Goal: Information Seeking & Learning: Check status

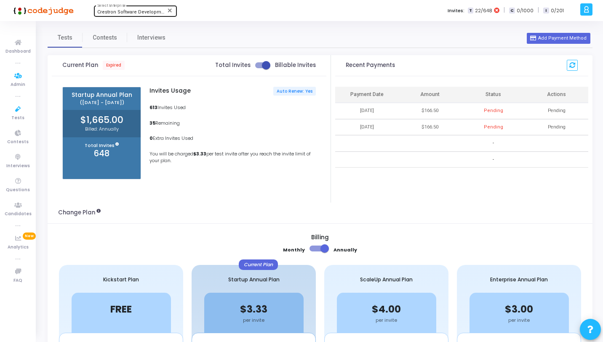
click at [121, 7] on div "Crestron Software Development India Pvt. Ltd. (644) Select Enterprise" at bounding box center [135, 10] width 76 height 13
type input "Allremote"
click at [127, 25] on span "AllRemote (793)" at bounding box center [147, 27] width 101 height 14
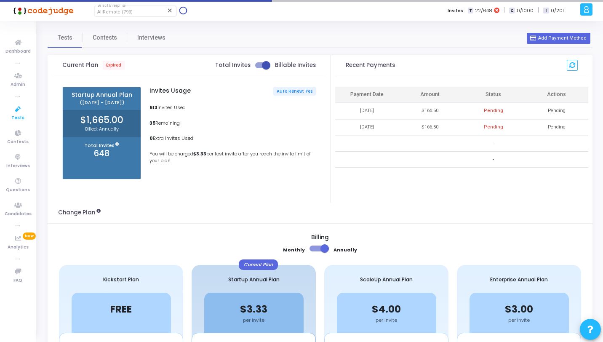
click at [24, 112] on icon at bounding box center [18, 109] width 18 height 11
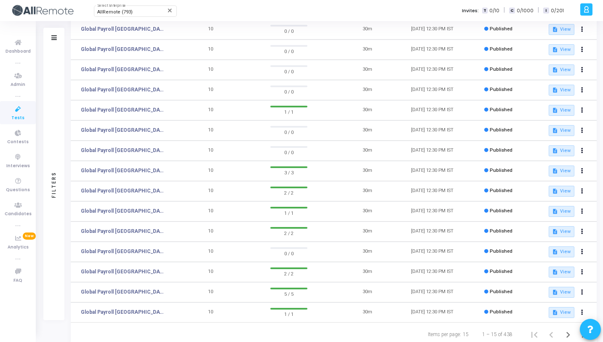
scroll to position [106, 0]
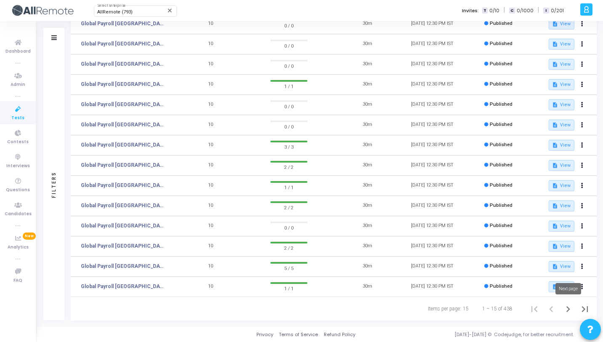
click at [567, 310] on icon "Next page" at bounding box center [568, 309] width 12 height 12
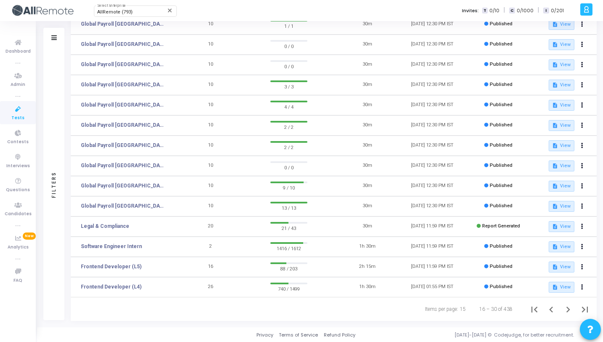
scroll to position [106, 0]
click at [133, 265] on link "Frontend Developer (L5)" at bounding box center [111, 266] width 61 height 8
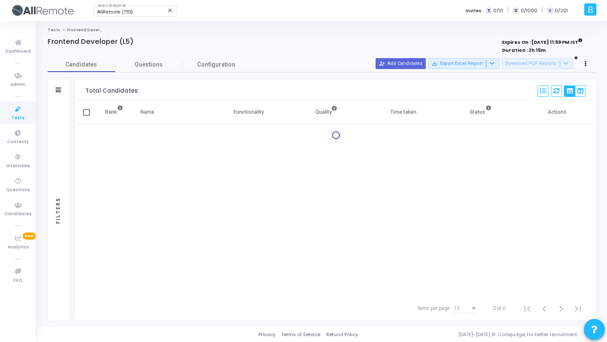
click at [54, 110] on div "Filters" at bounding box center [58, 210] width 21 height 219
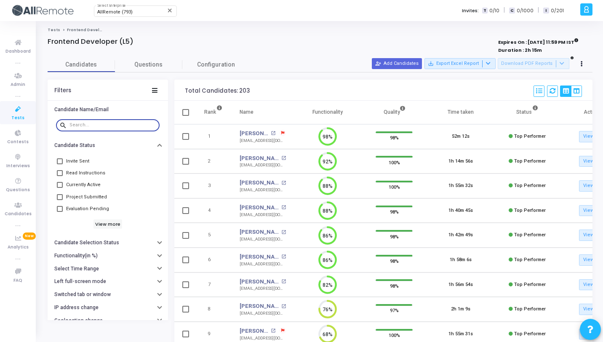
click at [89, 123] on input "text" at bounding box center [113, 125] width 87 height 5
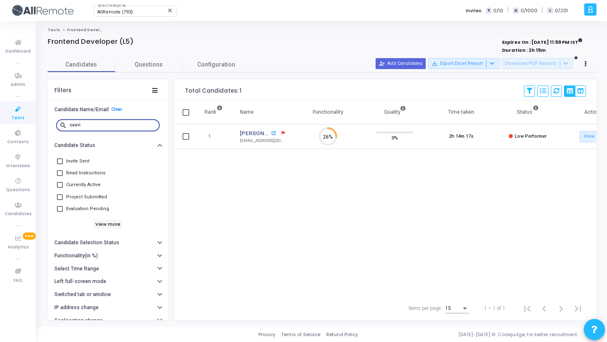
type input "saavi"
click at [273, 132] on mat-icon "open_in_new" at bounding box center [273, 133] width 5 height 5
click at [115, 108] on link "Clear" at bounding box center [116, 109] width 11 height 5
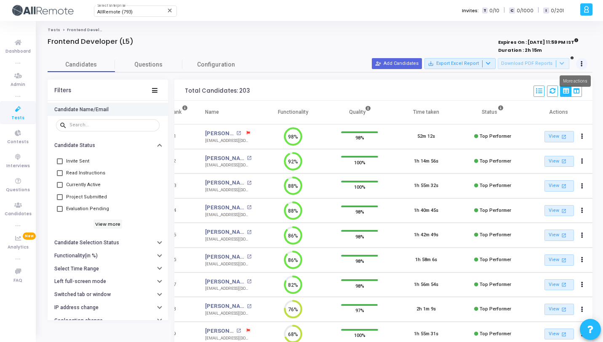
click at [579, 64] on button at bounding box center [582, 64] width 12 height 12
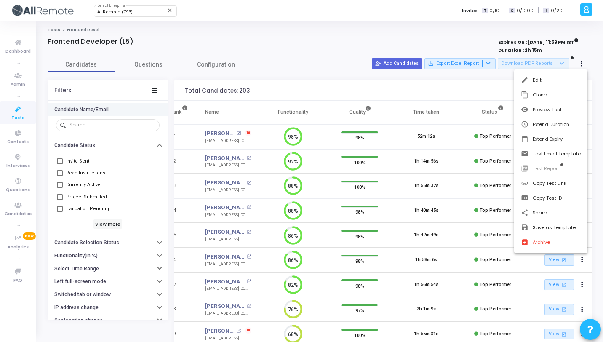
click at [444, 78] on div at bounding box center [301, 171] width 603 height 342
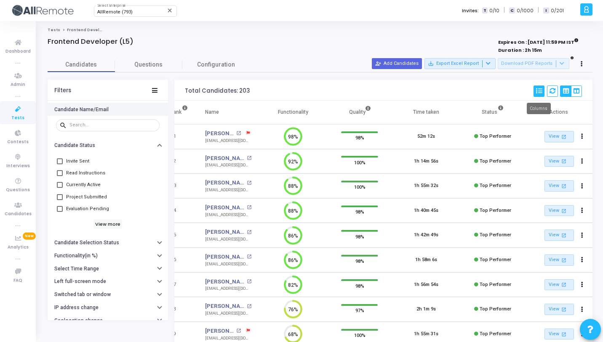
click at [536, 91] on icon at bounding box center [539, 91] width 6 height 6
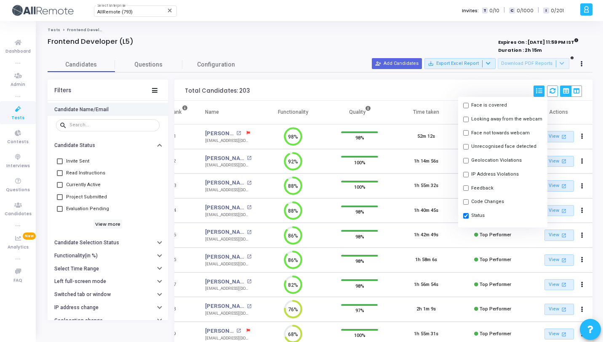
click at [473, 183] on button "Feedback" at bounding box center [502, 188] width 89 height 14
checkbox input "true"
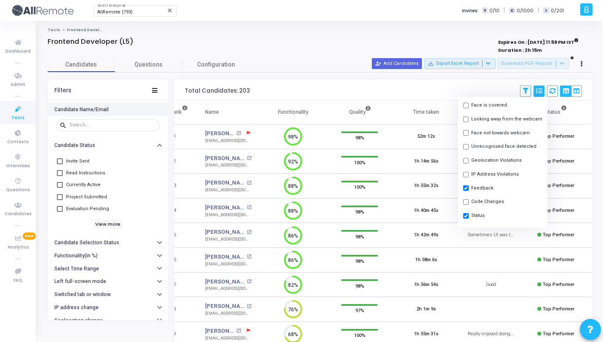
click at [441, 92] on div "Total Candidates: 203 Save View Delete View Select S No Name Questions Function…" at bounding box center [383, 90] width 418 height 21
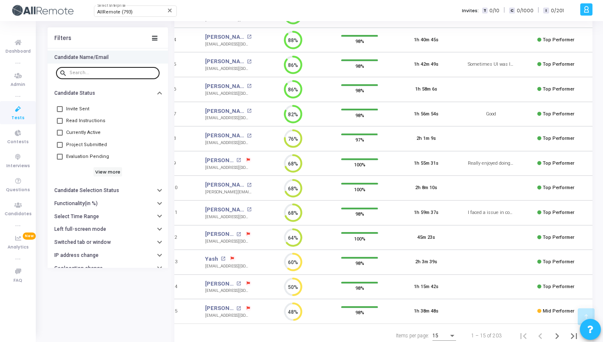
click at [90, 76] on div at bounding box center [113, 72] width 87 height 13
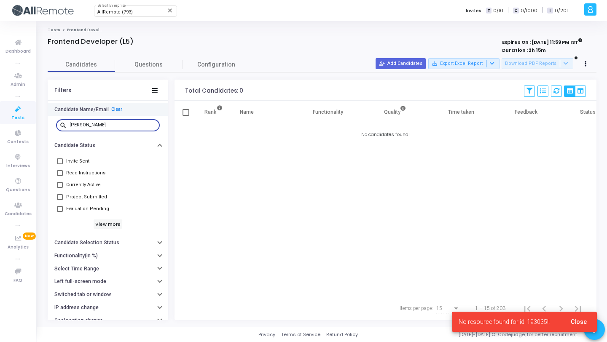
type input "vinit"
click at [114, 107] on link "Clear" at bounding box center [116, 109] width 11 height 5
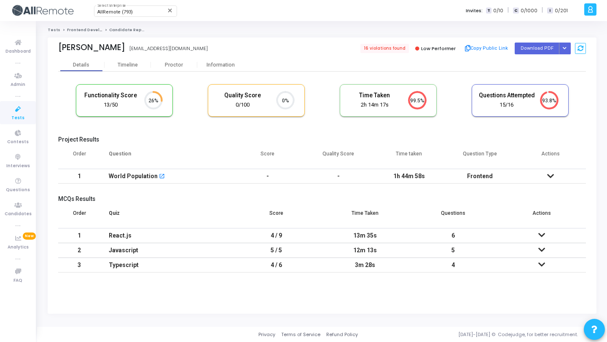
click at [285, 179] on td "-" at bounding box center [267, 176] width 71 height 15
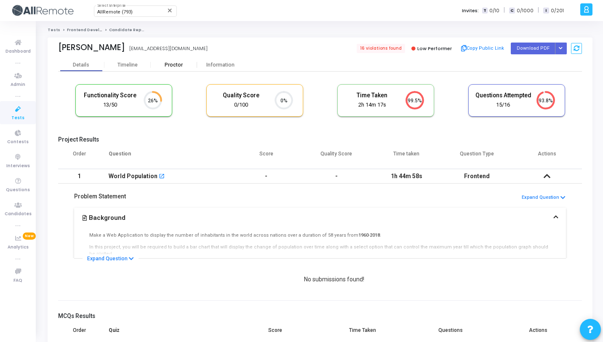
click at [190, 59] on div "Proctor" at bounding box center [174, 65] width 46 height 13
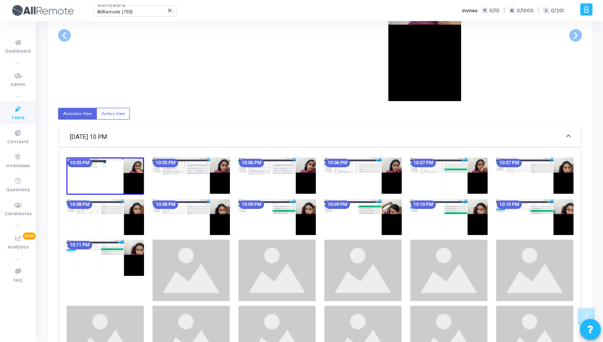
scroll to position [299, 0]
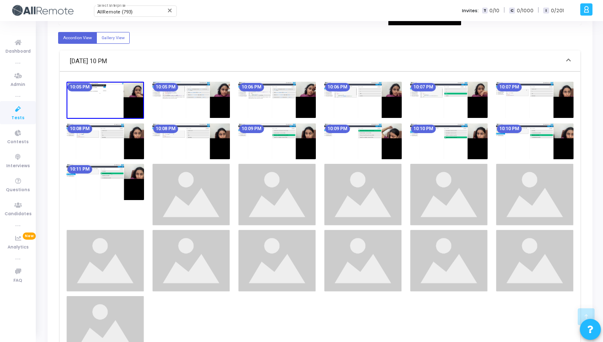
click at [314, 181] on img at bounding box center [277, 195] width 78 height 62
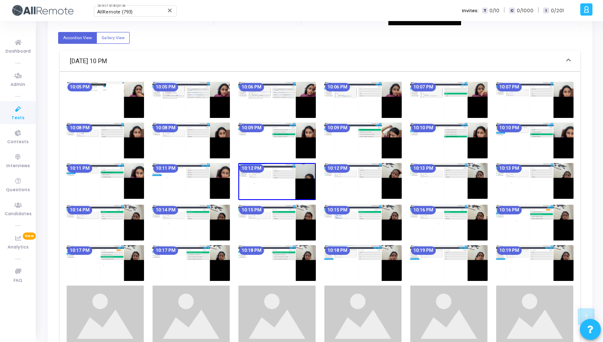
click at [307, 150] on img at bounding box center [277, 141] width 78 height 36
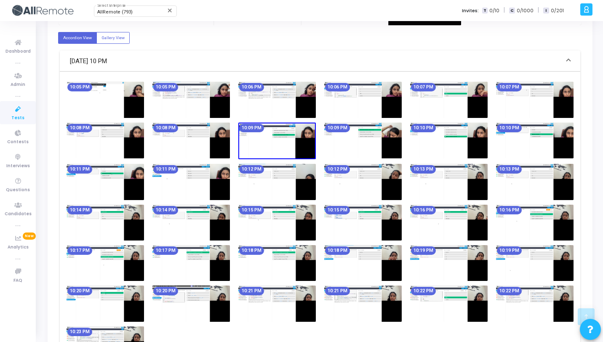
click at [289, 97] on img at bounding box center [277, 100] width 78 height 36
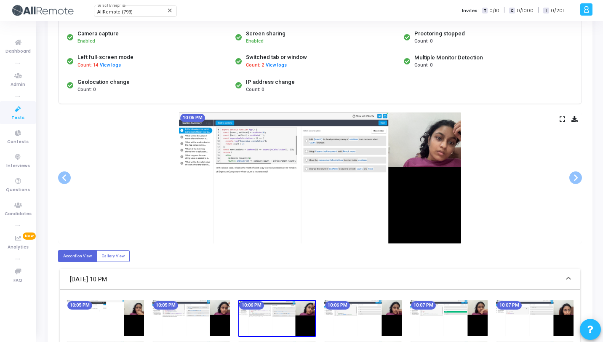
scroll to position [0, 0]
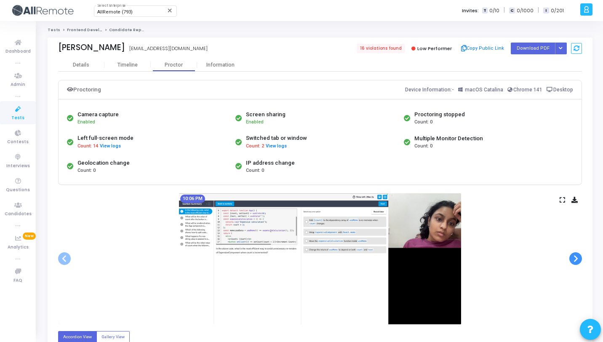
click at [573, 258] on span at bounding box center [576, 258] width 13 height 13
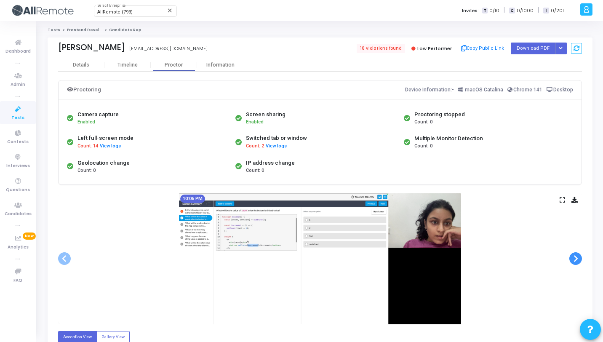
click at [573, 258] on span at bounding box center [576, 258] width 13 height 13
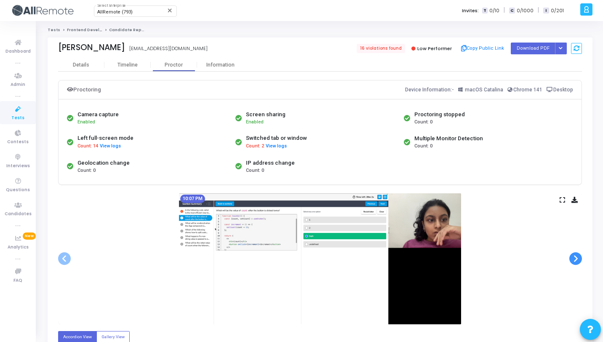
click at [573, 258] on span at bounding box center [576, 258] width 13 height 13
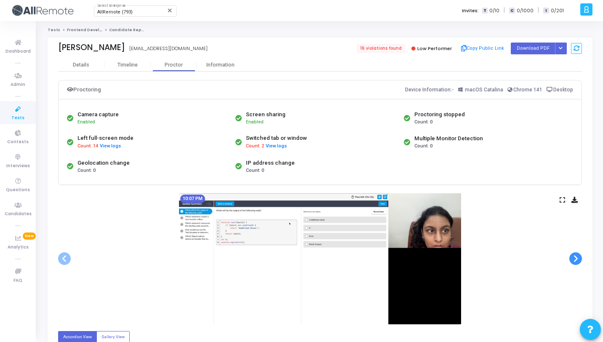
click at [573, 258] on span at bounding box center [576, 258] width 13 height 13
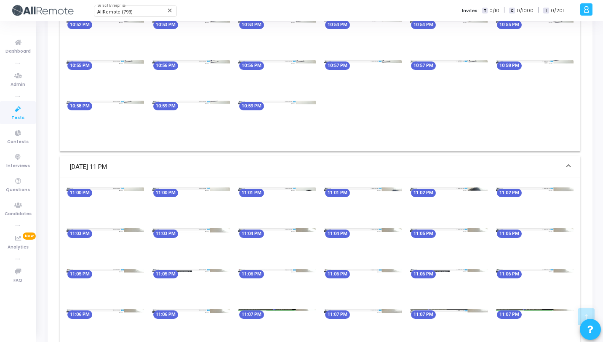
scroll to position [1317, 0]
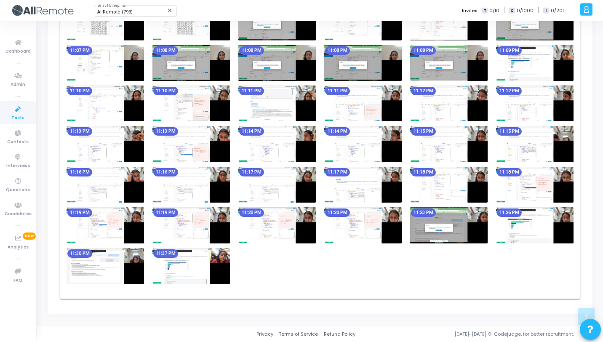
click at [208, 262] on img at bounding box center [192, 266] width 78 height 36
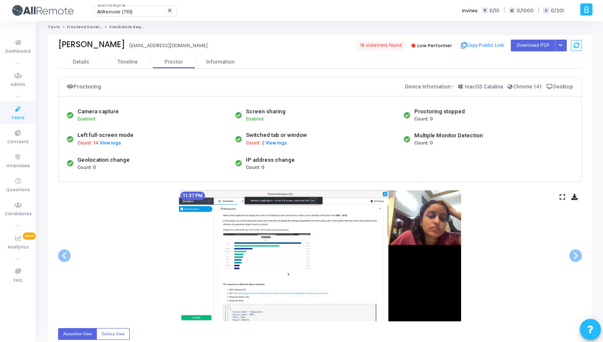
scroll to position [0, 0]
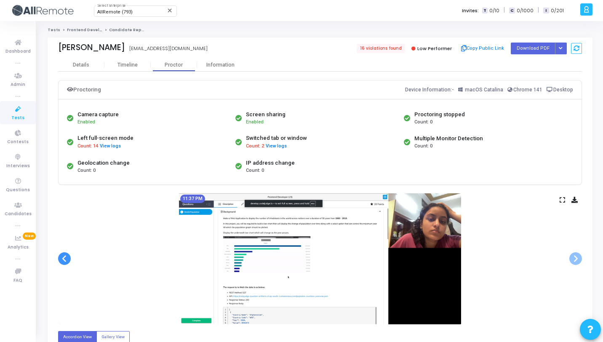
click at [64, 258] on span at bounding box center [64, 258] width 13 height 13
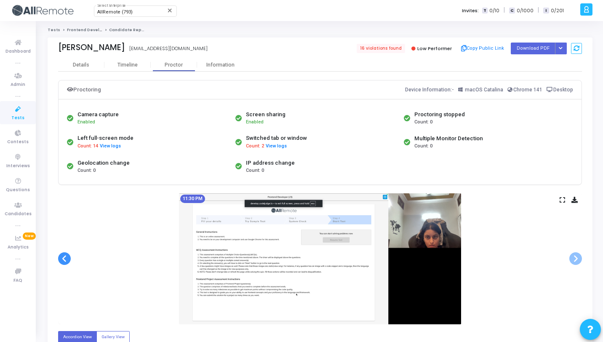
click at [64, 258] on span at bounding box center [64, 258] width 13 height 13
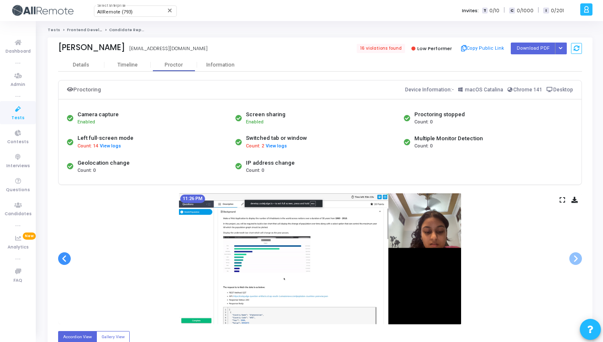
click at [64, 258] on span at bounding box center [64, 258] width 13 height 13
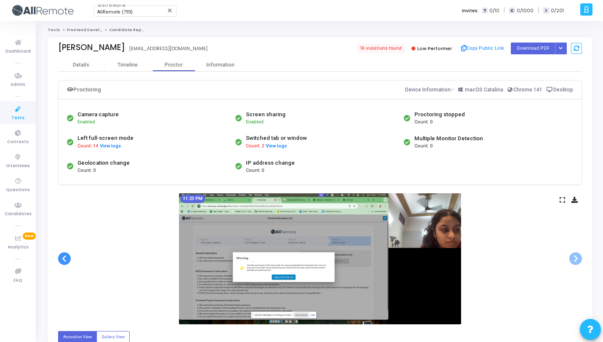
click at [64, 258] on span at bounding box center [64, 258] width 13 height 13
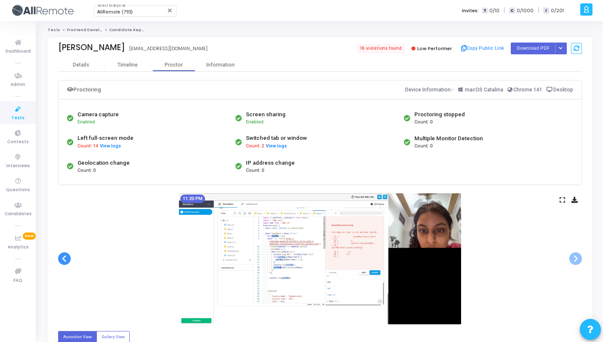
click at [64, 258] on span at bounding box center [64, 258] width 13 height 13
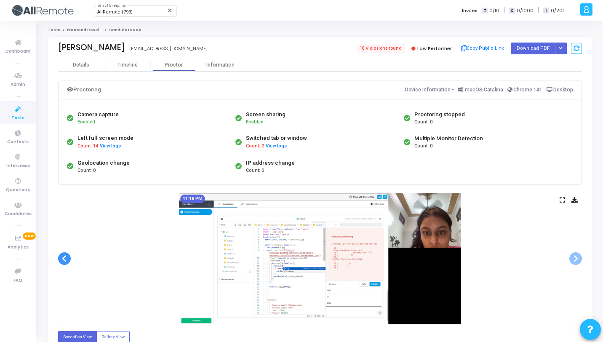
click at [64, 258] on span at bounding box center [64, 258] width 13 height 13
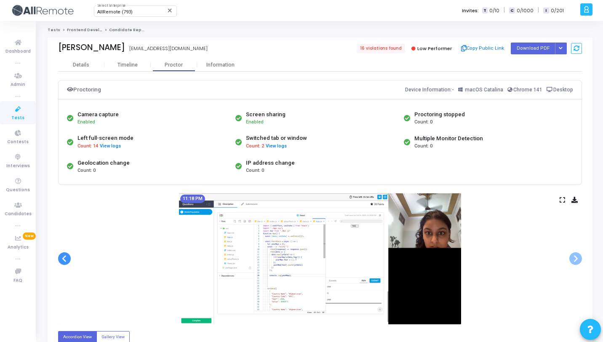
click at [64, 258] on span at bounding box center [64, 258] width 13 height 13
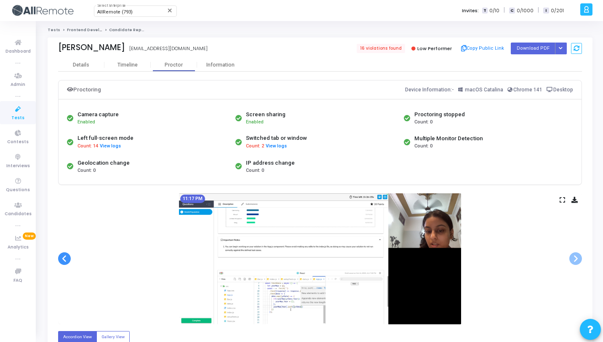
click at [64, 258] on span at bounding box center [64, 258] width 13 height 13
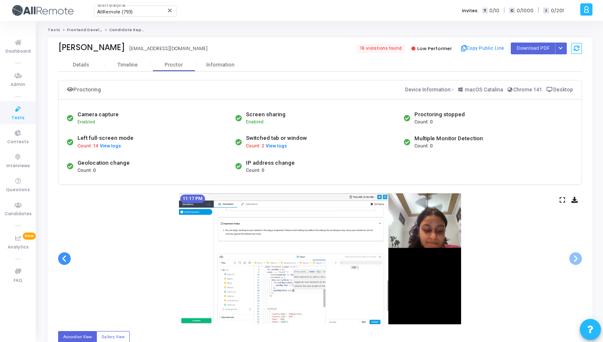
click at [64, 258] on span at bounding box center [64, 258] width 13 height 13
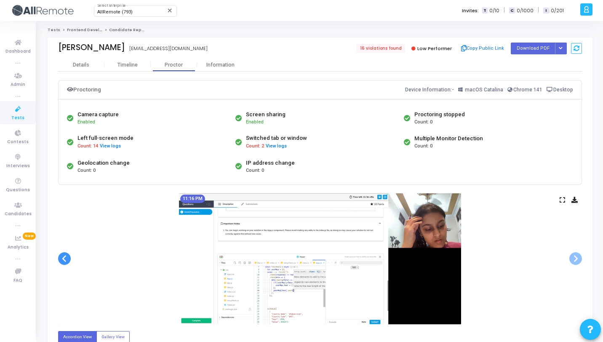
click at [64, 258] on span at bounding box center [64, 258] width 13 height 13
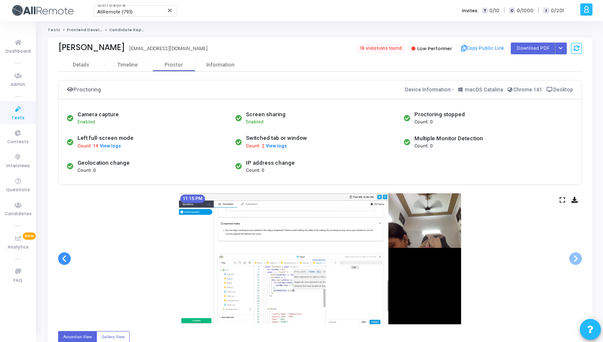
click at [64, 258] on span at bounding box center [64, 258] width 13 height 13
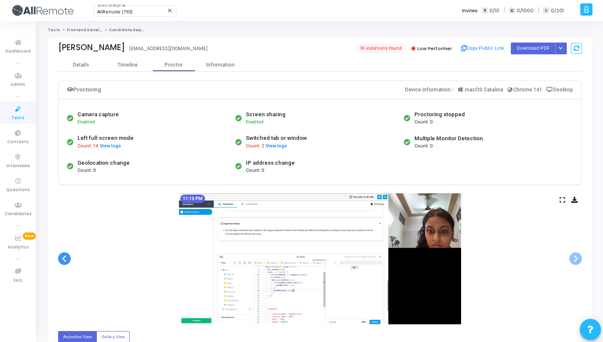
click at [64, 258] on span at bounding box center [64, 258] width 13 height 13
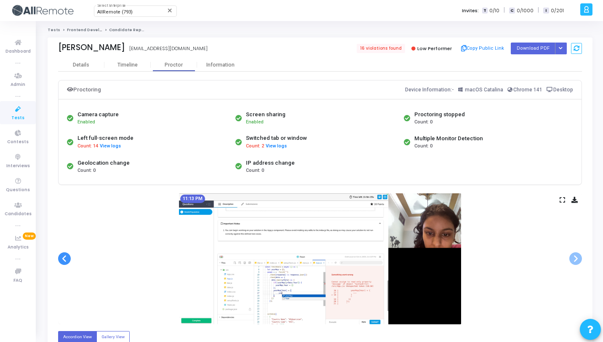
click at [64, 258] on span at bounding box center [64, 258] width 13 height 13
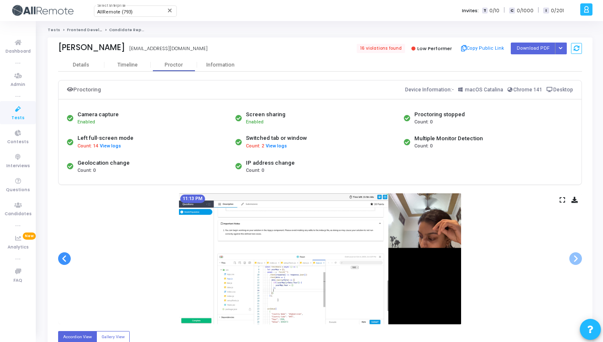
click at [64, 258] on span at bounding box center [64, 258] width 13 height 13
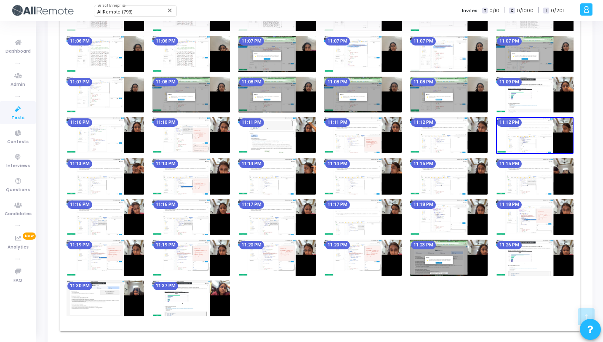
scroll to position [1317, 0]
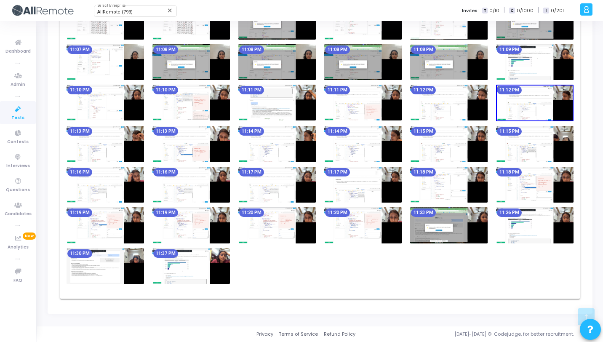
click at [113, 261] on img at bounding box center [106, 266] width 78 height 36
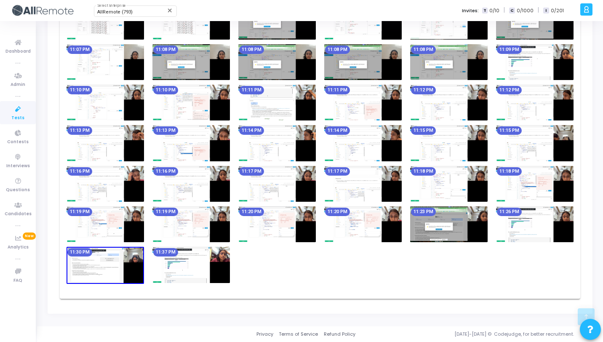
click at [538, 222] on img at bounding box center [535, 224] width 78 height 36
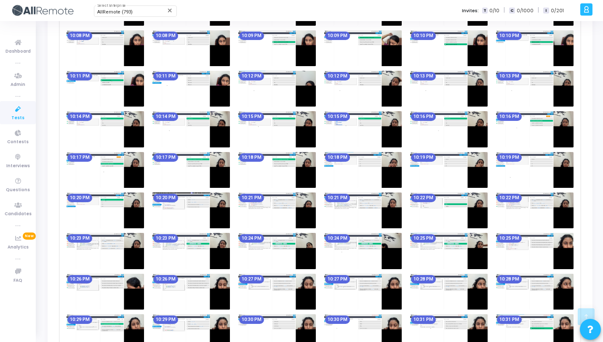
scroll to position [0, 0]
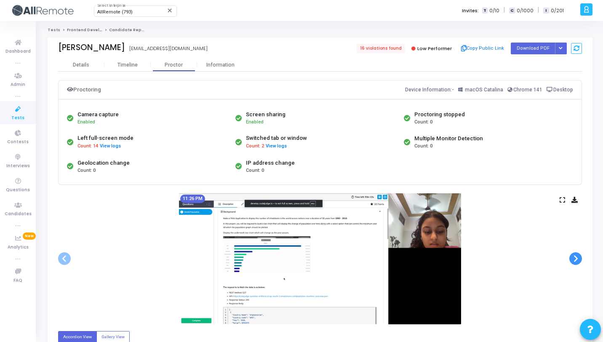
click at [578, 260] on span at bounding box center [576, 258] width 13 height 13
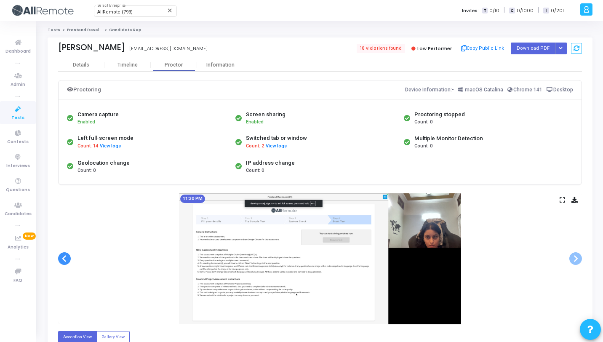
click at [63, 259] on span at bounding box center [64, 258] width 13 height 13
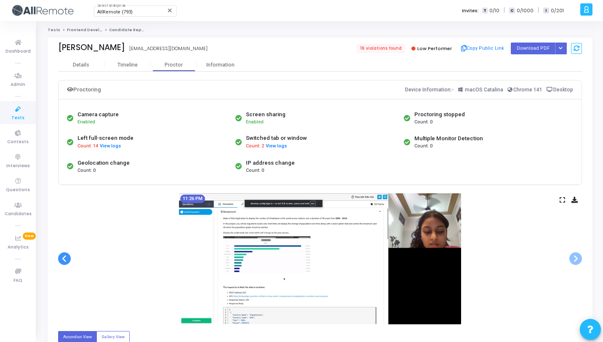
click at [64, 259] on span at bounding box center [64, 258] width 13 height 13
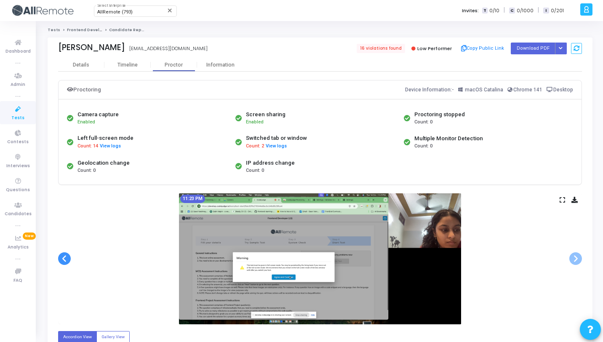
click at [64, 259] on span at bounding box center [64, 258] width 13 height 13
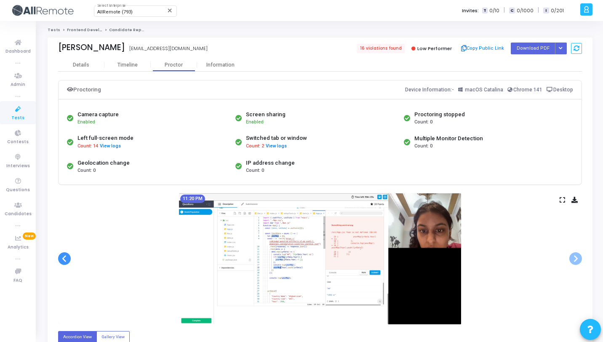
click at [64, 259] on span at bounding box center [64, 258] width 13 height 13
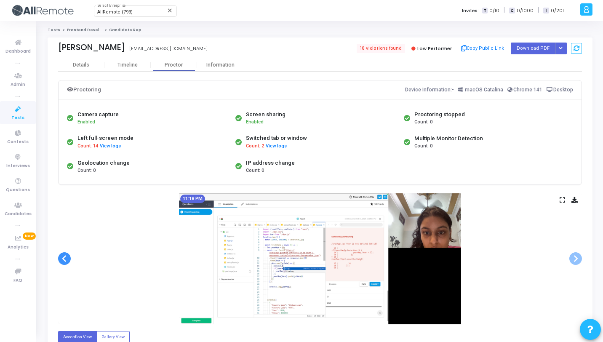
click at [64, 259] on span at bounding box center [64, 258] width 13 height 13
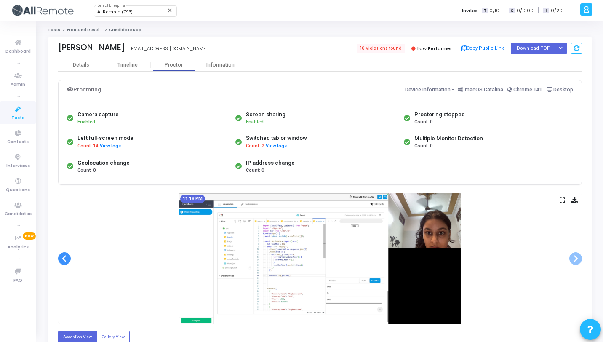
click at [64, 259] on span at bounding box center [64, 258] width 13 height 13
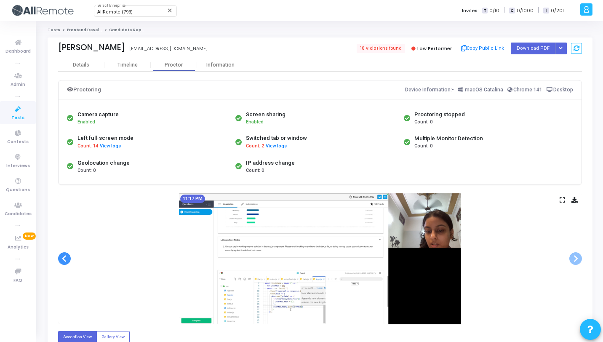
click at [64, 259] on span at bounding box center [64, 258] width 13 height 13
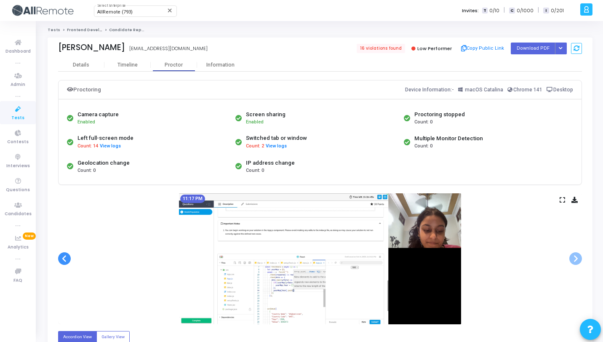
click at [64, 259] on span at bounding box center [64, 258] width 13 height 13
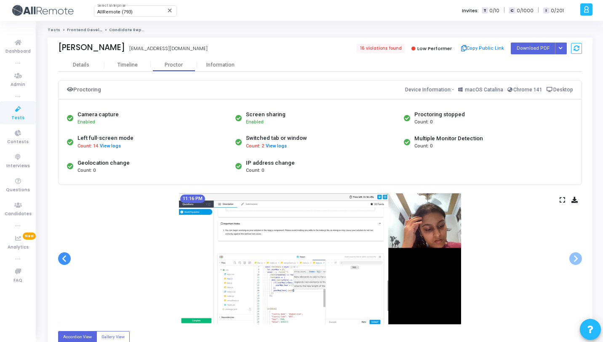
click at [64, 259] on span at bounding box center [64, 258] width 13 height 13
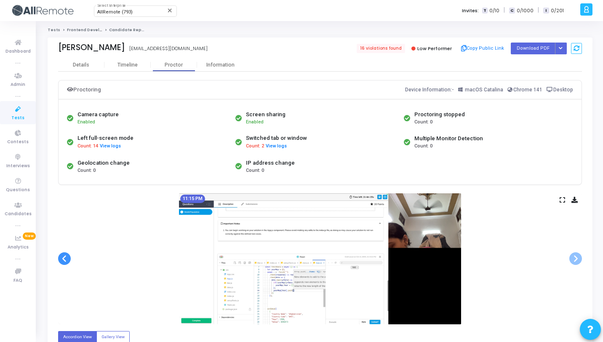
click at [64, 259] on span at bounding box center [64, 258] width 13 height 13
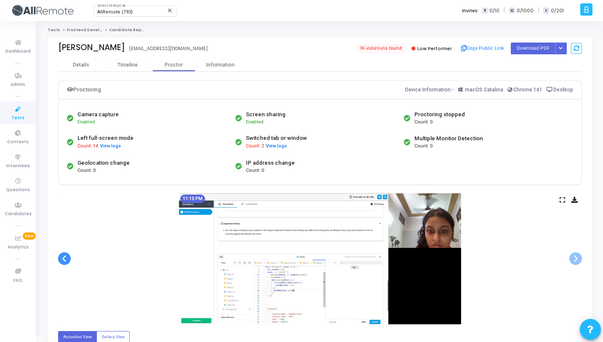
click at [64, 259] on span at bounding box center [64, 258] width 13 height 13
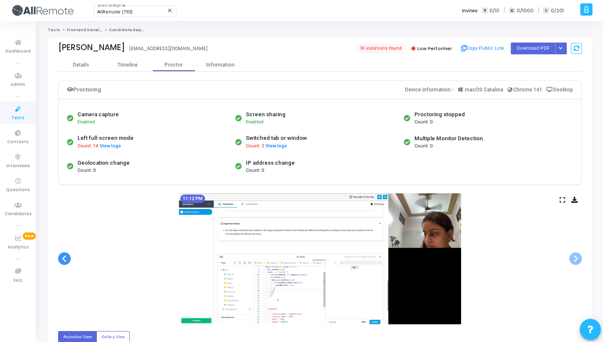
click at [64, 259] on span at bounding box center [64, 258] width 13 height 13
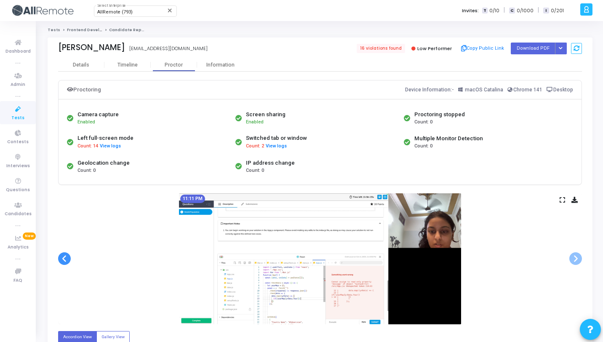
click at [64, 259] on span at bounding box center [64, 258] width 13 height 13
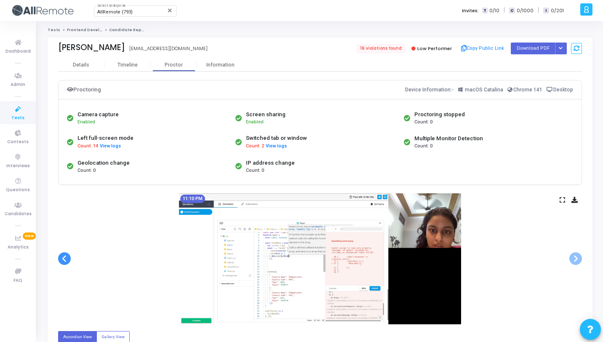
click at [64, 259] on span at bounding box center [64, 258] width 13 height 13
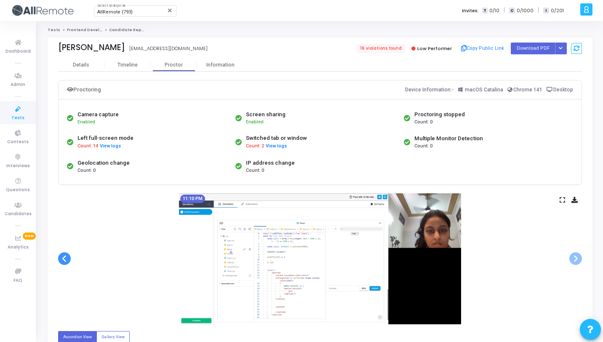
click at [64, 259] on span at bounding box center [64, 258] width 13 height 13
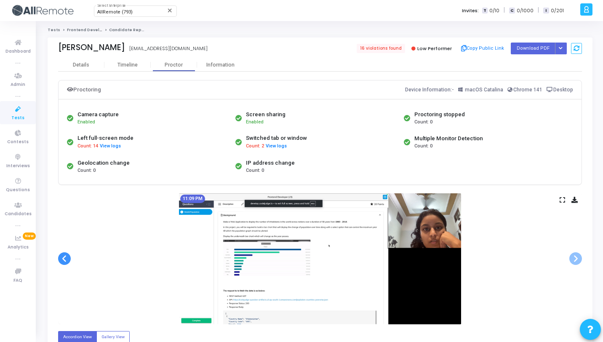
click at [64, 259] on span at bounding box center [64, 258] width 13 height 13
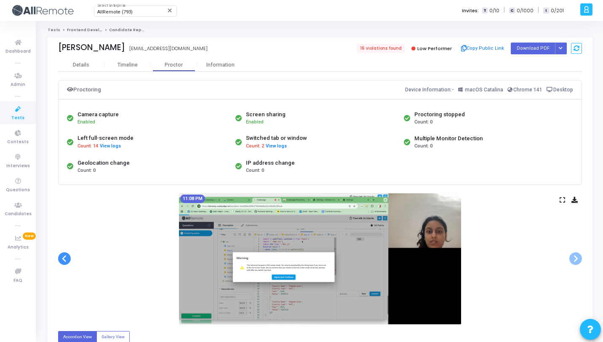
click at [64, 259] on span at bounding box center [64, 258] width 13 height 13
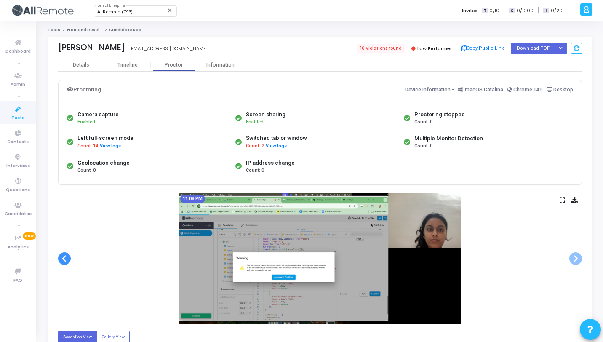
click at [64, 259] on span at bounding box center [64, 258] width 13 height 13
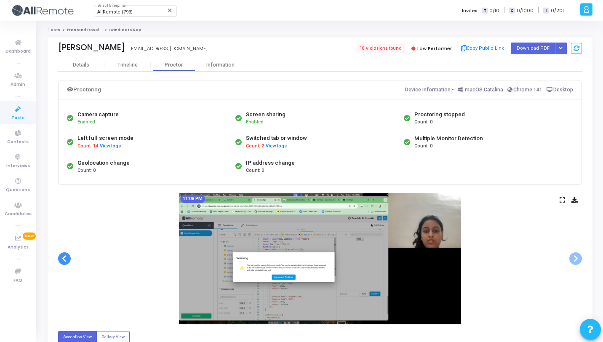
click at [64, 259] on span at bounding box center [64, 258] width 13 height 13
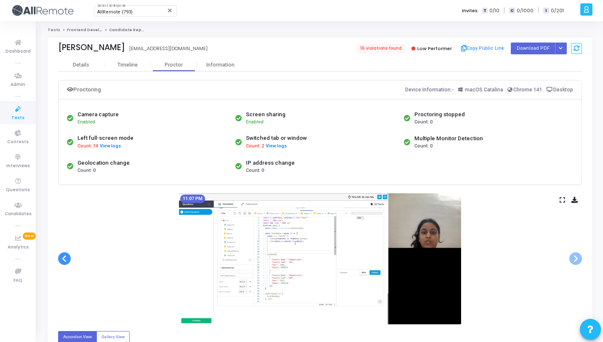
click at [64, 259] on span at bounding box center [64, 258] width 13 height 13
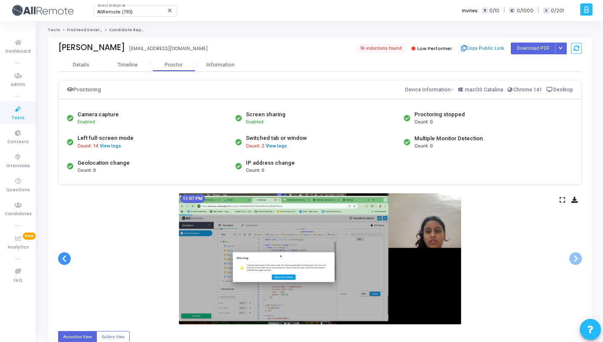
click at [64, 259] on span at bounding box center [64, 258] width 13 height 13
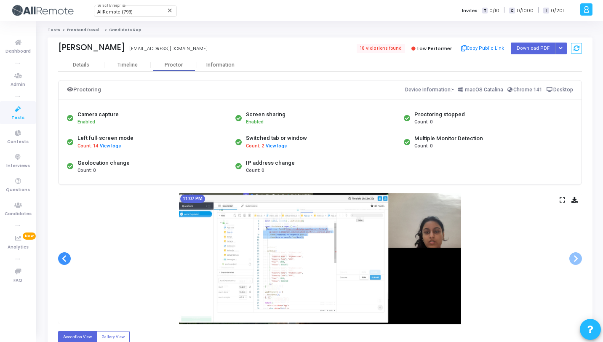
click at [64, 259] on span at bounding box center [64, 258] width 13 height 13
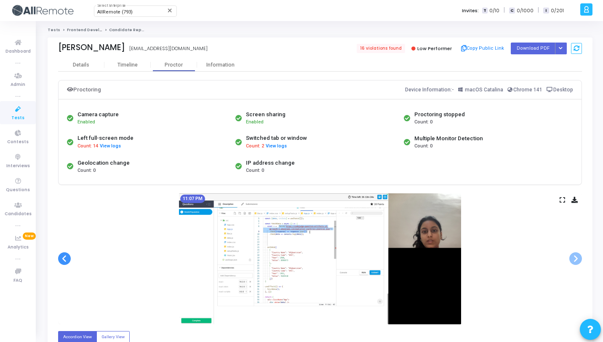
click at [64, 259] on span at bounding box center [64, 258] width 13 height 13
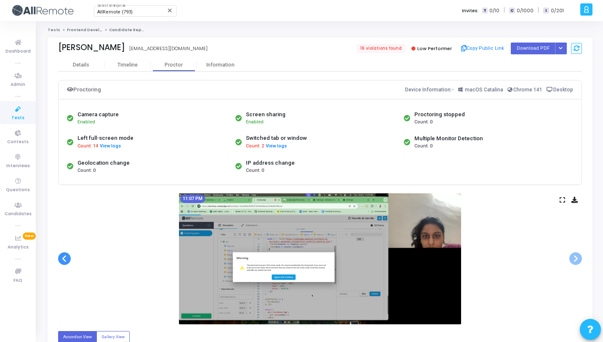
click at [64, 259] on span at bounding box center [64, 258] width 13 height 13
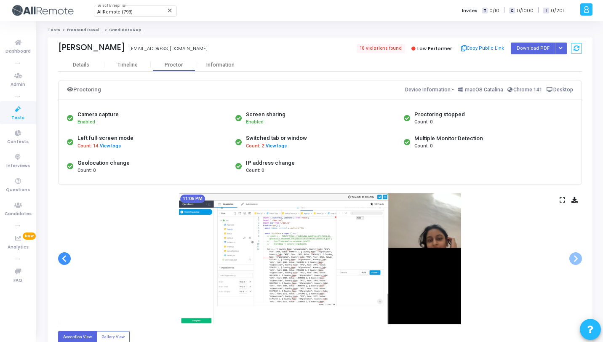
click at [64, 259] on span at bounding box center [64, 258] width 13 height 13
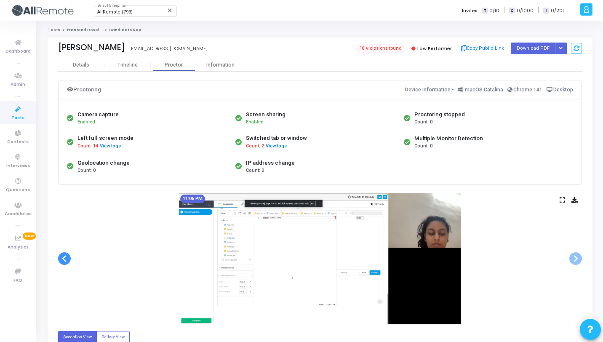
click at [64, 259] on span at bounding box center [64, 258] width 13 height 13
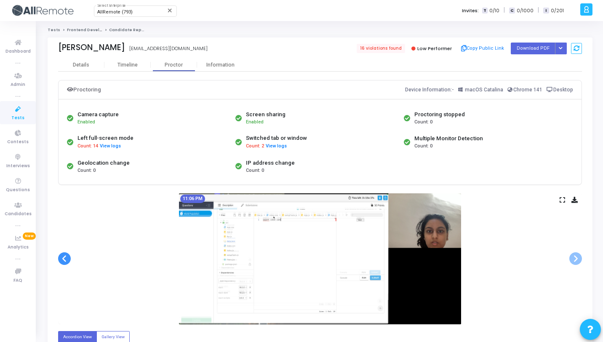
click at [64, 259] on span at bounding box center [64, 258] width 13 height 13
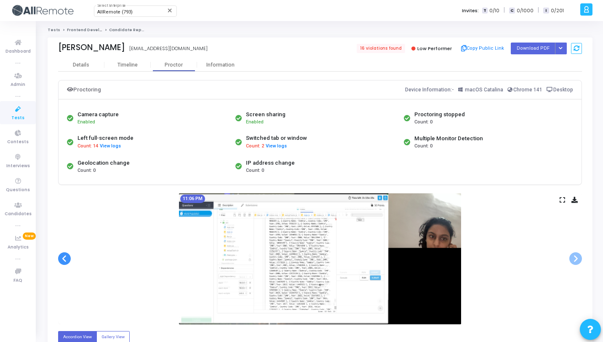
click at [64, 259] on span at bounding box center [64, 258] width 13 height 13
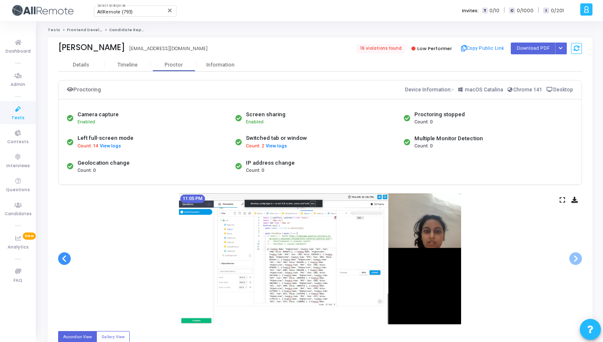
click at [64, 259] on span at bounding box center [64, 258] width 13 height 13
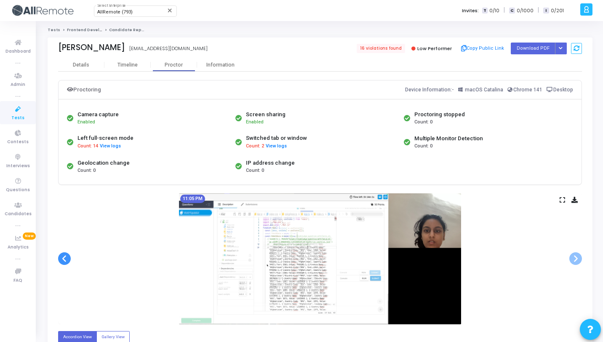
click at [64, 259] on span at bounding box center [64, 258] width 13 height 13
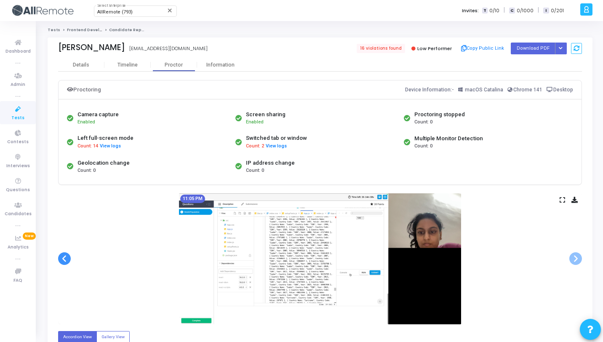
click at [64, 259] on span at bounding box center [64, 258] width 13 height 13
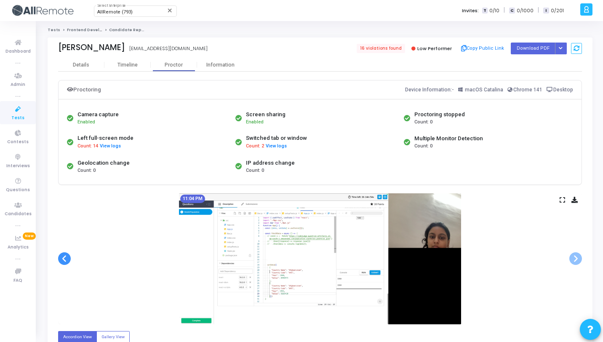
click at [64, 259] on span at bounding box center [64, 258] width 13 height 13
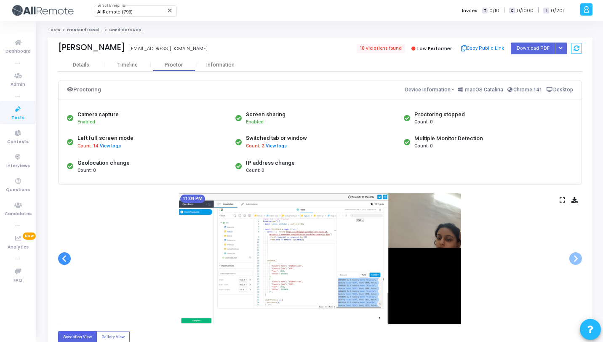
click at [64, 259] on span at bounding box center [64, 258] width 13 height 13
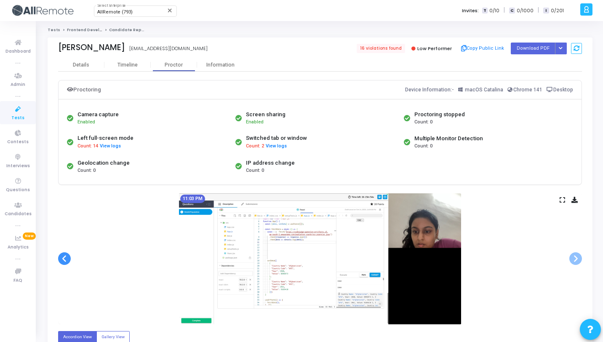
click at [64, 259] on span at bounding box center [64, 258] width 13 height 13
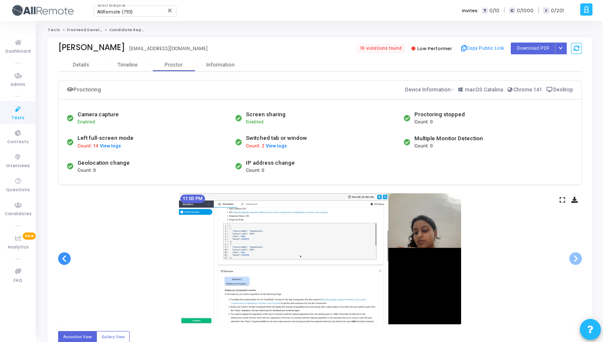
click at [64, 259] on span at bounding box center [64, 258] width 13 height 13
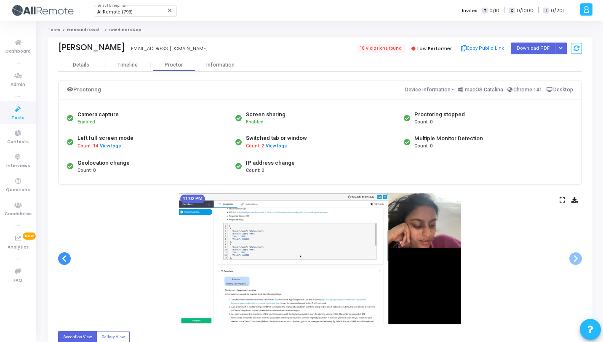
click at [64, 259] on span at bounding box center [64, 258] width 13 height 13
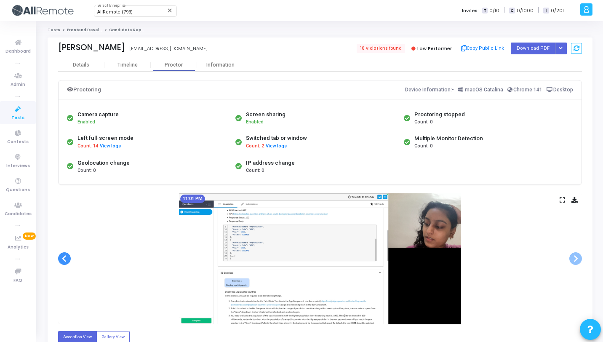
click at [64, 259] on span at bounding box center [64, 258] width 13 height 13
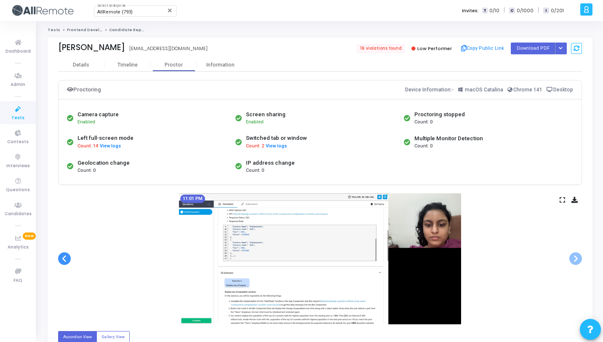
click at [64, 259] on span at bounding box center [64, 258] width 13 height 13
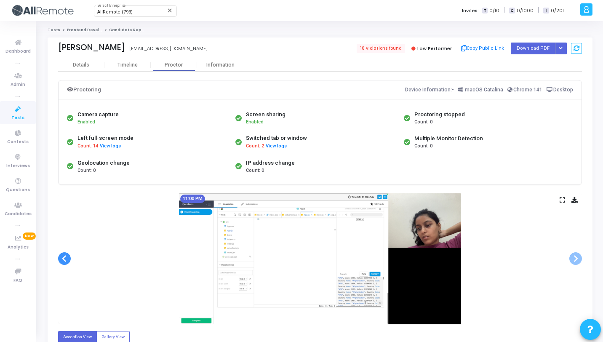
click at [64, 259] on span at bounding box center [64, 258] width 13 height 13
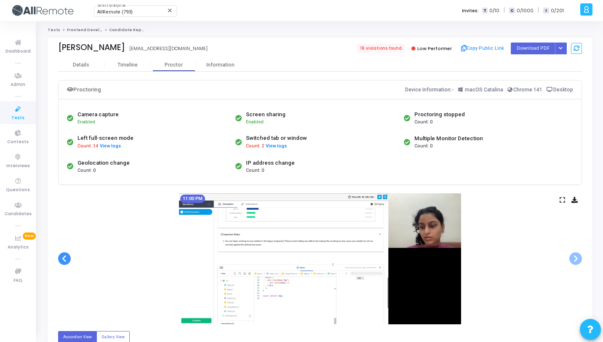
click at [64, 259] on span at bounding box center [64, 258] width 13 height 13
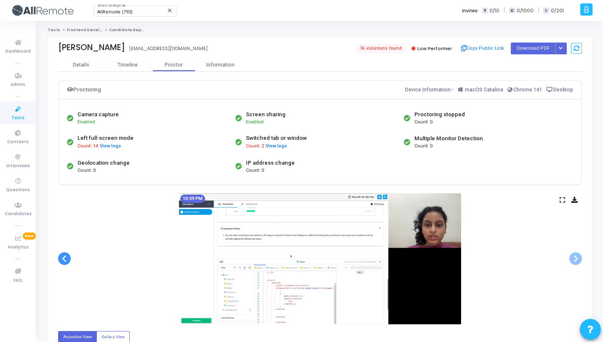
click at [64, 259] on span at bounding box center [64, 258] width 13 height 13
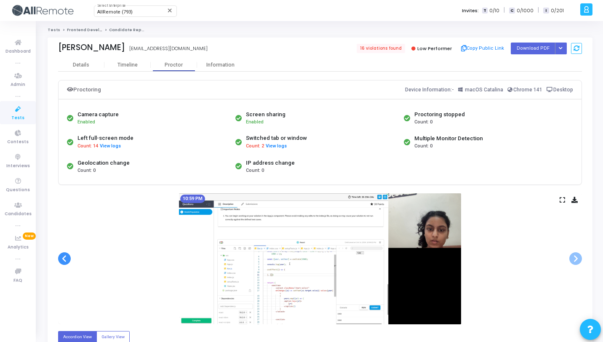
click at [64, 259] on span at bounding box center [64, 258] width 13 height 13
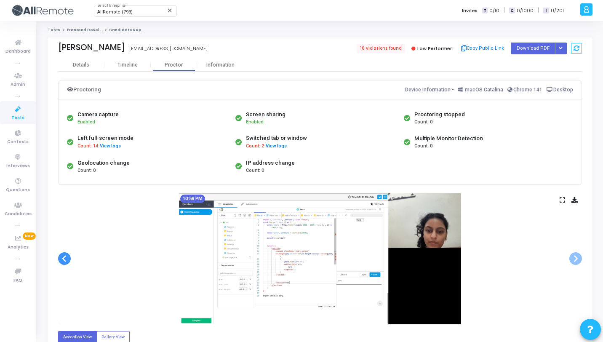
click at [64, 259] on span at bounding box center [64, 258] width 13 height 13
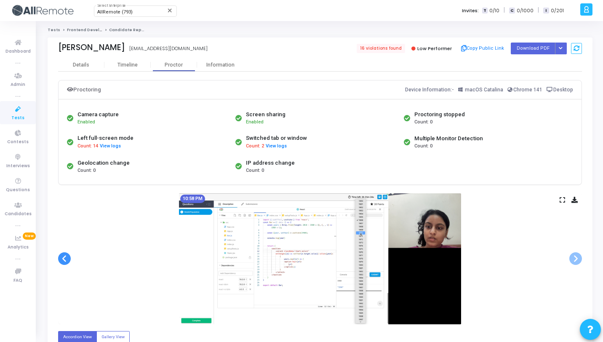
click at [64, 259] on span at bounding box center [64, 258] width 13 height 13
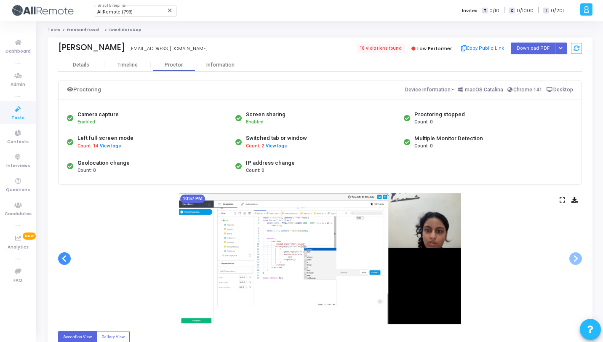
click at [64, 259] on span at bounding box center [64, 258] width 13 height 13
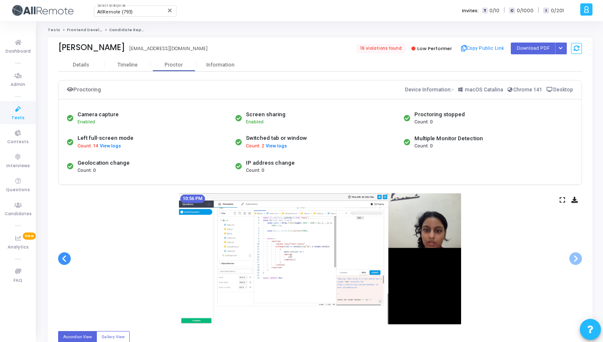
click at [64, 259] on span at bounding box center [64, 258] width 13 height 13
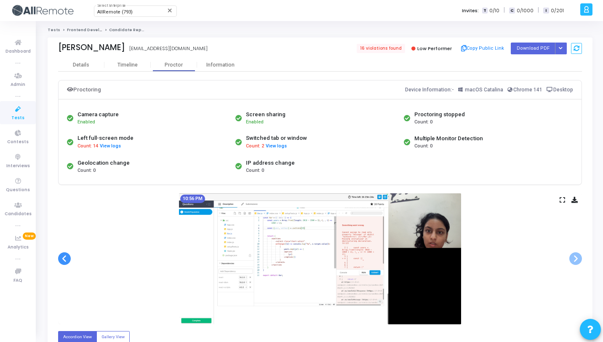
click at [64, 259] on span at bounding box center [64, 258] width 13 height 13
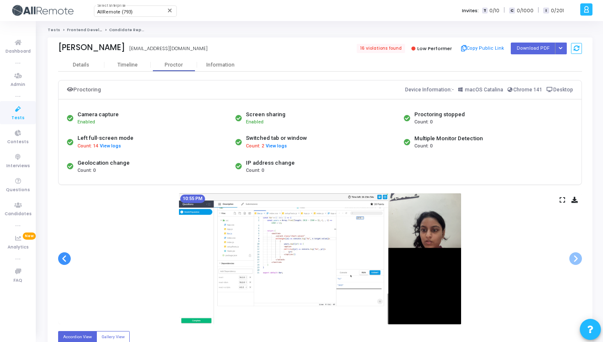
click at [64, 259] on span at bounding box center [64, 258] width 13 height 13
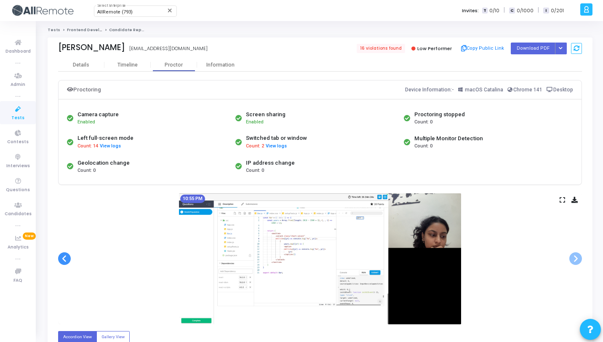
click at [64, 259] on span at bounding box center [64, 258] width 13 height 13
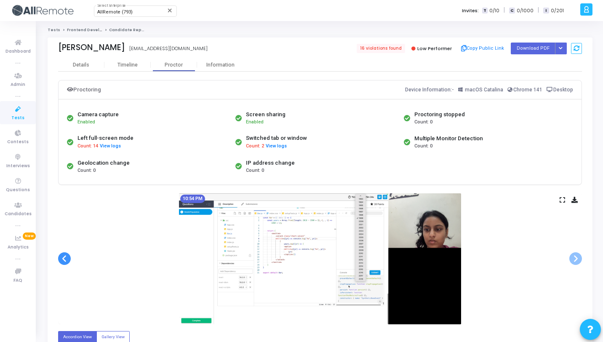
click at [64, 259] on span at bounding box center [64, 258] width 13 height 13
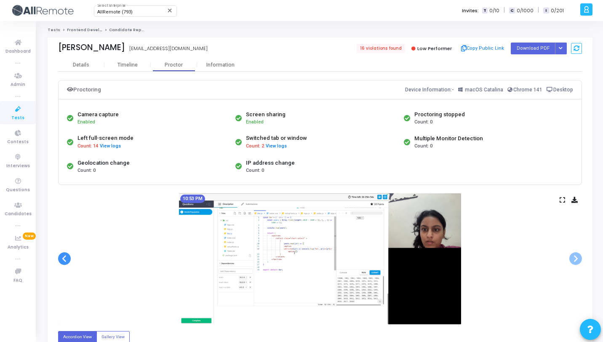
click at [64, 259] on span at bounding box center [64, 258] width 13 height 13
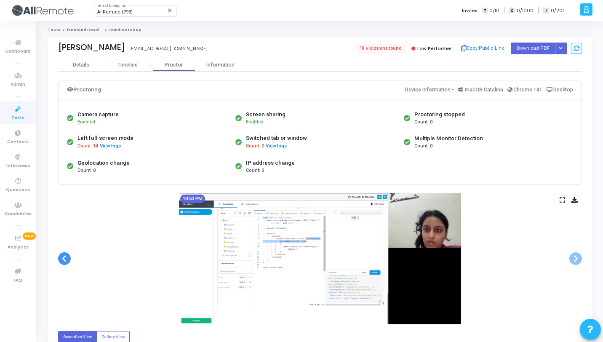
click at [64, 259] on span at bounding box center [64, 258] width 13 height 13
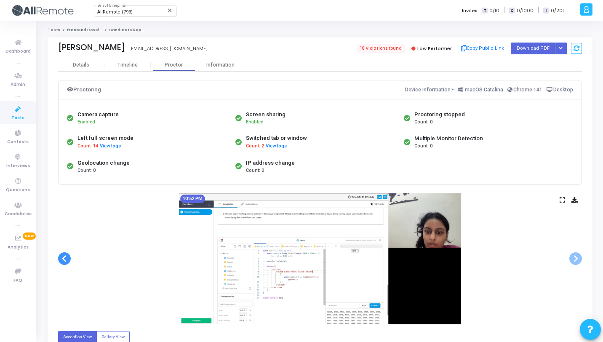
click at [64, 259] on span at bounding box center [64, 258] width 13 height 13
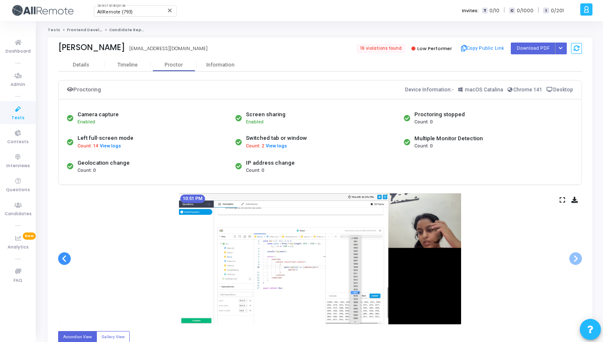
click at [64, 259] on span at bounding box center [64, 258] width 13 height 13
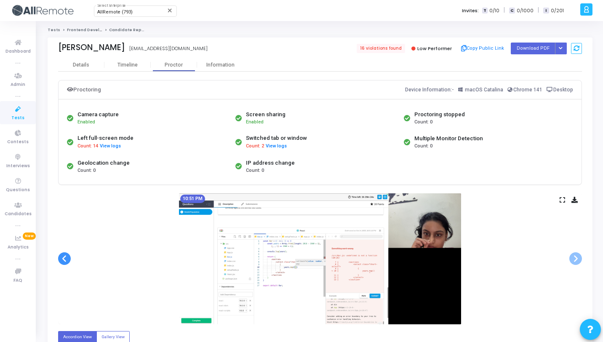
click at [64, 259] on span at bounding box center [64, 258] width 13 height 13
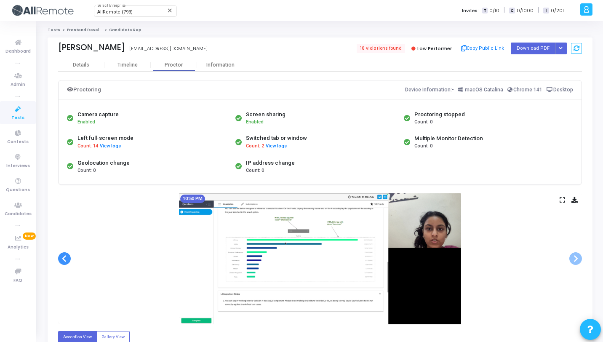
click at [64, 259] on span at bounding box center [64, 258] width 13 height 13
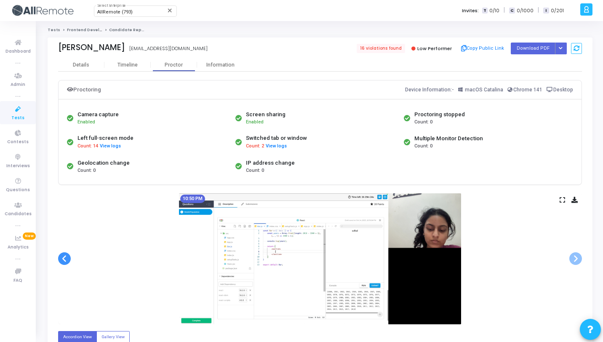
click at [64, 259] on span at bounding box center [64, 258] width 13 height 13
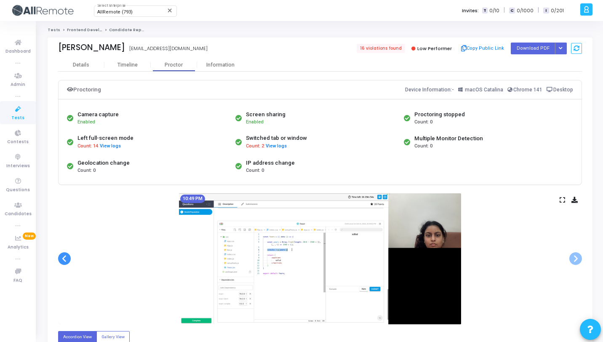
click at [64, 259] on span at bounding box center [64, 258] width 13 height 13
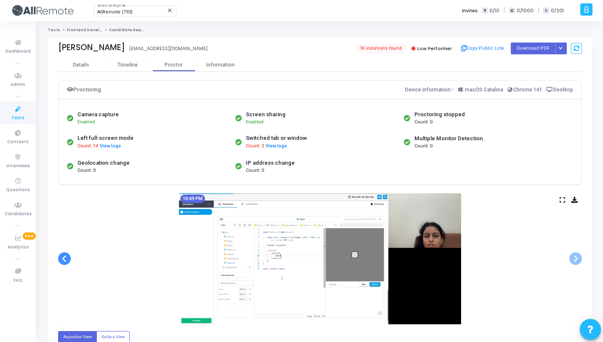
click at [64, 259] on span at bounding box center [64, 258] width 13 height 13
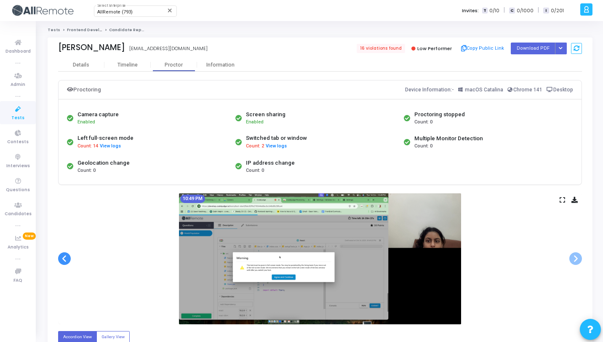
click at [64, 259] on span at bounding box center [64, 258] width 13 height 13
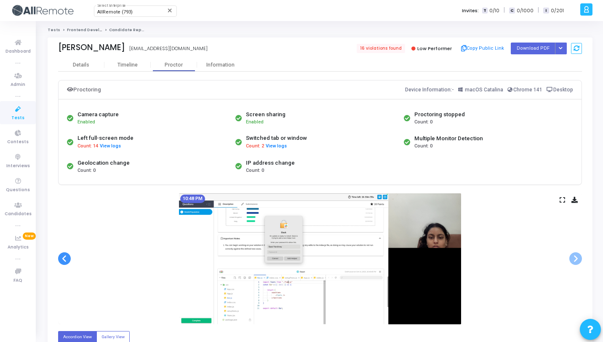
click at [64, 259] on span at bounding box center [64, 258] width 13 height 13
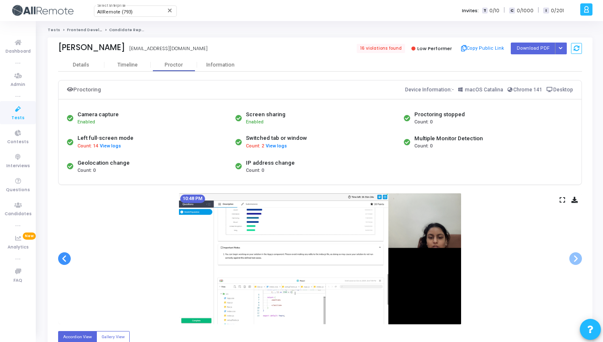
click at [64, 259] on span at bounding box center [64, 258] width 13 height 13
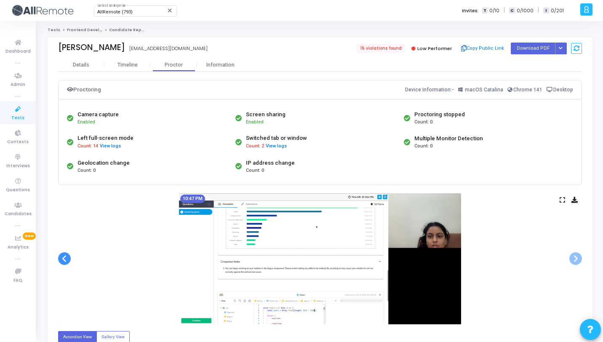
click at [64, 259] on span at bounding box center [64, 258] width 13 height 13
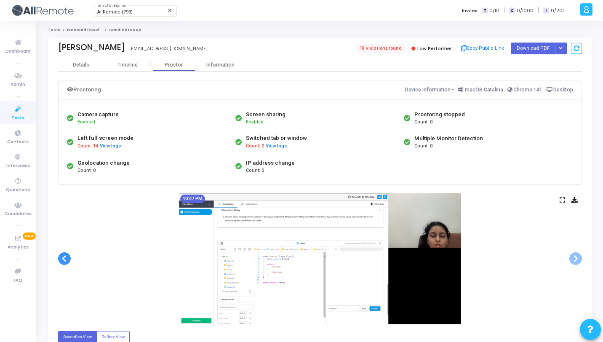
click at [64, 259] on span at bounding box center [64, 258] width 13 height 13
click at [575, 260] on span at bounding box center [576, 258] width 13 height 13
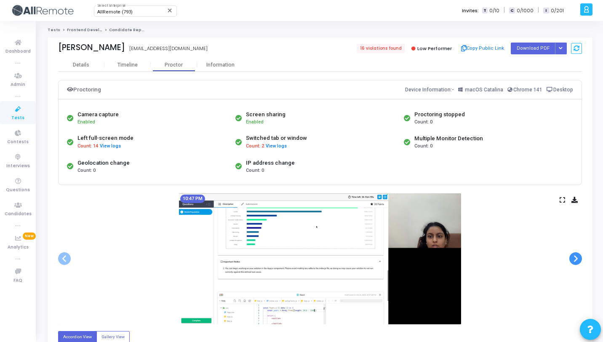
click at [575, 260] on span at bounding box center [576, 258] width 13 height 13
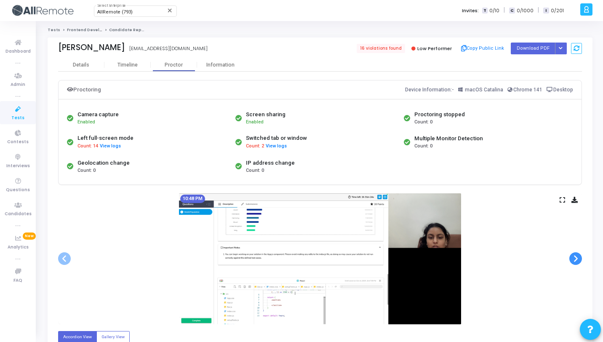
click at [575, 260] on span at bounding box center [576, 258] width 13 height 13
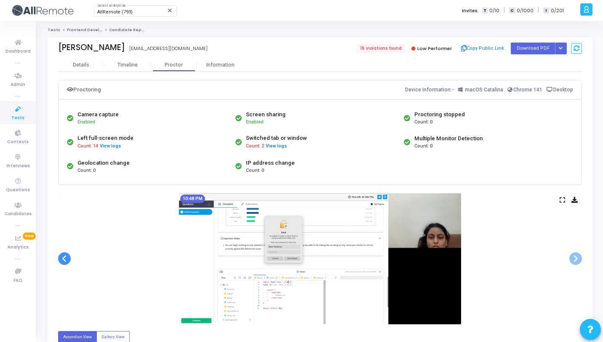
click at [65, 257] on span at bounding box center [64, 258] width 13 height 13
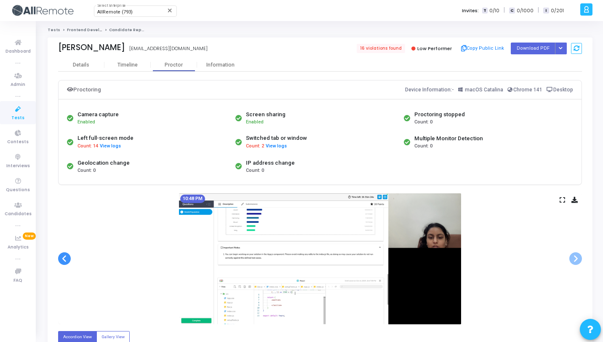
click at [65, 257] on span at bounding box center [64, 258] width 13 height 13
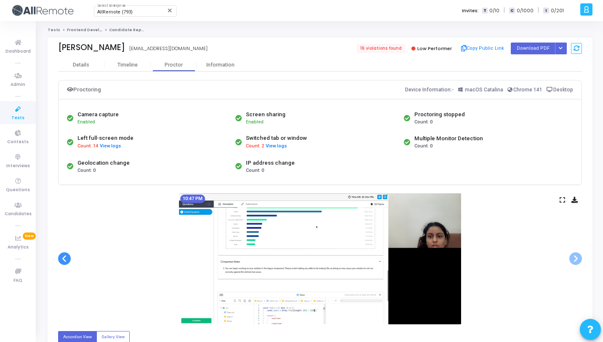
click at [65, 257] on span at bounding box center [64, 258] width 13 height 13
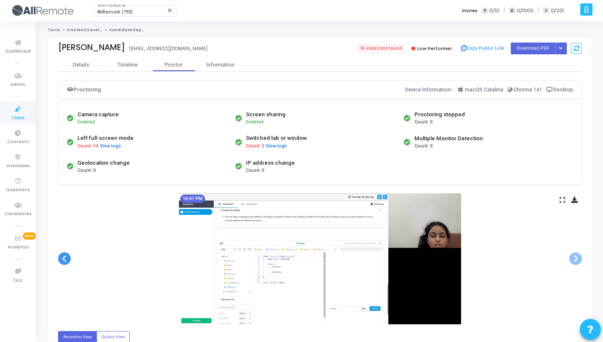
click at [65, 257] on span at bounding box center [64, 258] width 13 height 13
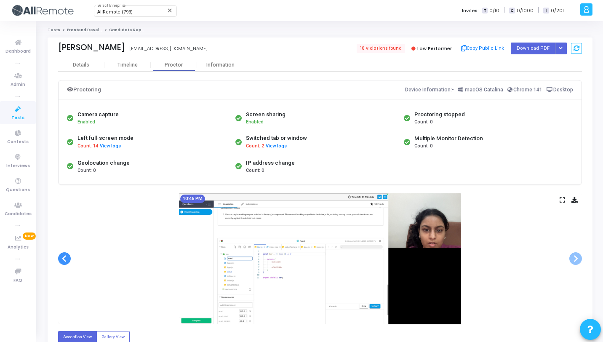
click at [65, 257] on span at bounding box center [64, 258] width 13 height 13
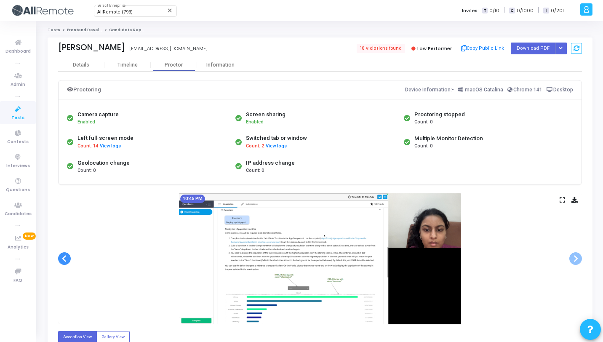
click at [65, 257] on span at bounding box center [64, 258] width 13 height 13
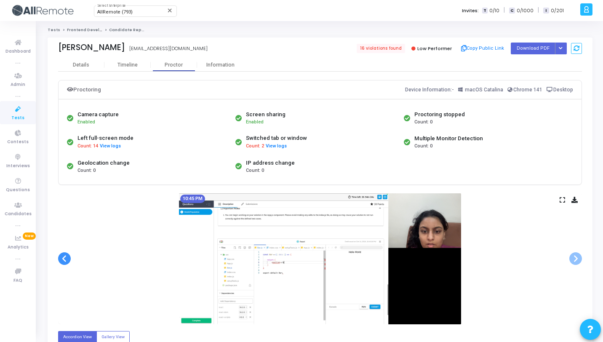
click at [65, 257] on span at bounding box center [64, 258] width 13 height 13
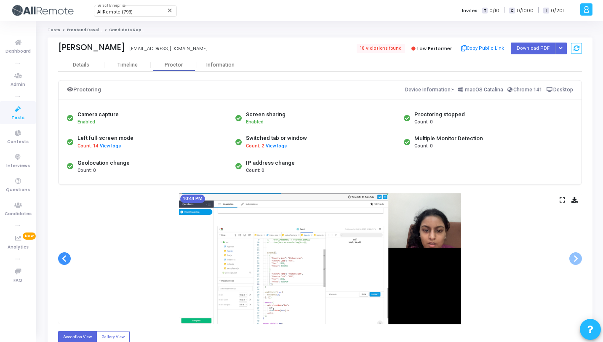
click at [65, 257] on span at bounding box center [64, 258] width 13 height 13
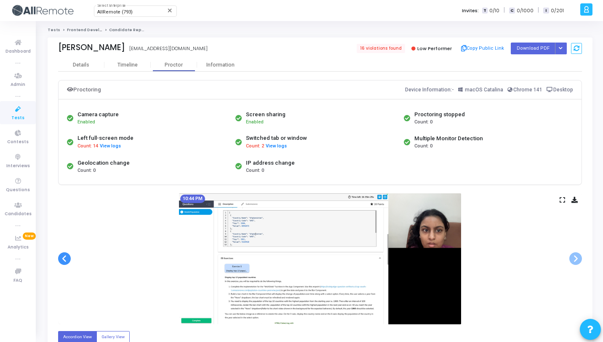
click at [65, 257] on span at bounding box center [64, 258] width 13 height 13
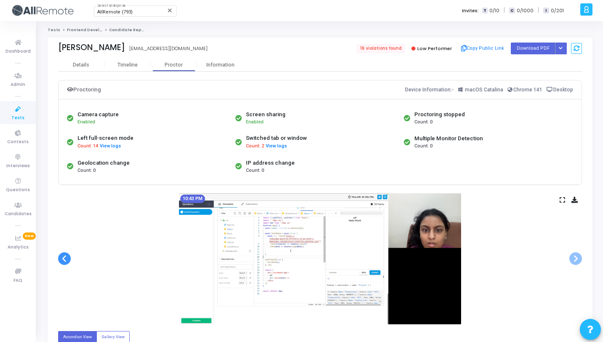
click at [65, 257] on span at bounding box center [64, 258] width 13 height 13
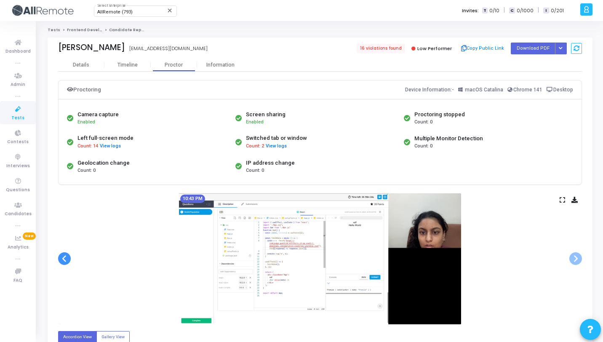
click at [65, 257] on span at bounding box center [64, 258] width 13 height 13
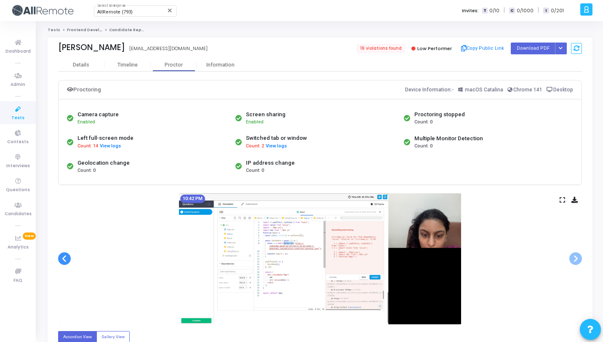
click at [65, 257] on span at bounding box center [64, 258] width 13 height 13
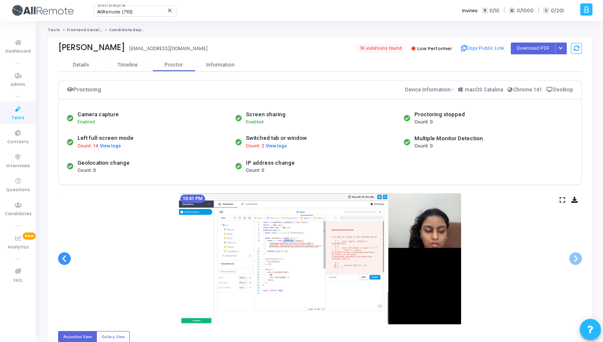
click at [65, 257] on span at bounding box center [64, 258] width 13 height 13
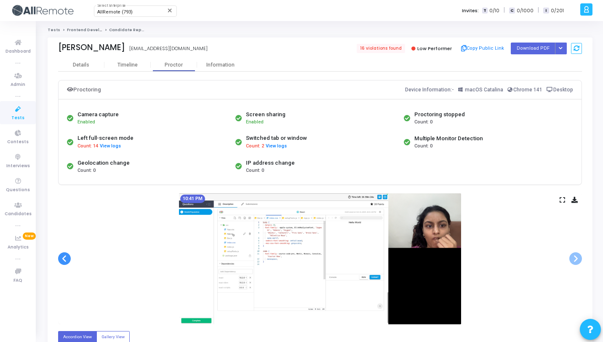
click at [65, 257] on span at bounding box center [64, 258] width 13 height 13
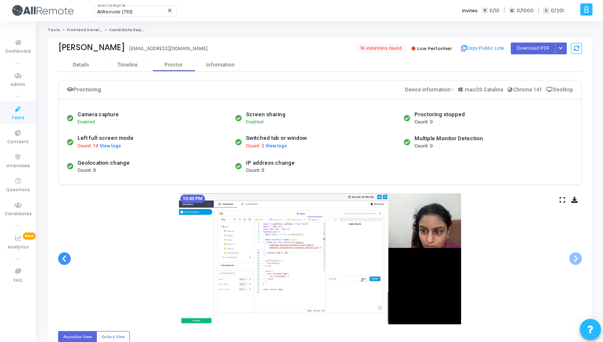
click at [65, 257] on span at bounding box center [64, 258] width 13 height 13
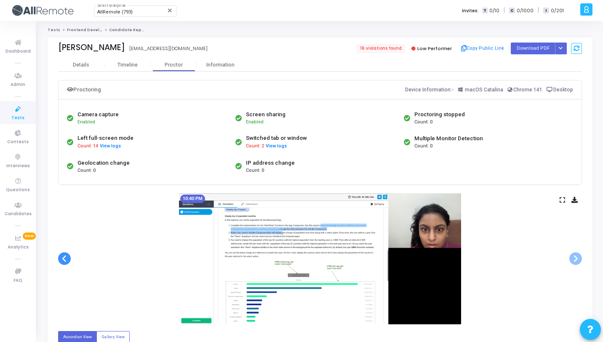
click at [65, 257] on span at bounding box center [64, 258] width 13 height 13
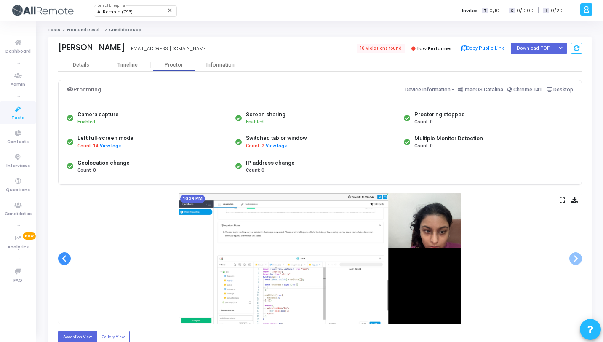
click at [65, 257] on span at bounding box center [64, 258] width 13 height 13
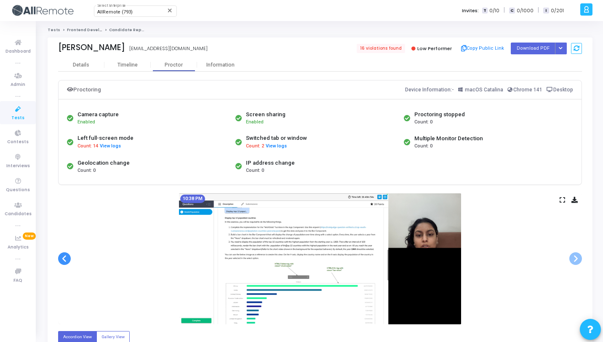
click at [65, 257] on span at bounding box center [64, 258] width 13 height 13
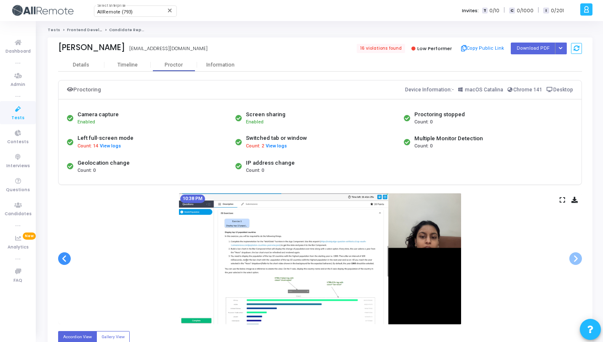
click at [65, 257] on span at bounding box center [64, 258] width 13 height 13
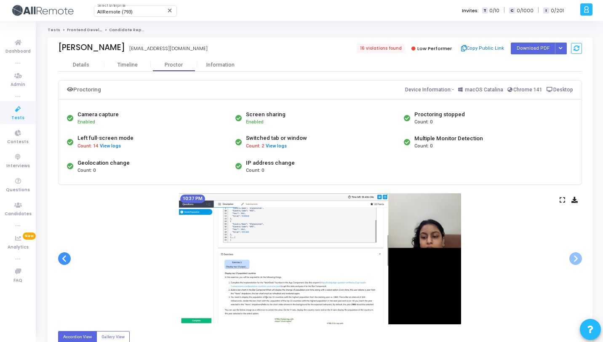
click at [65, 257] on span at bounding box center [64, 258] width 13 height 13
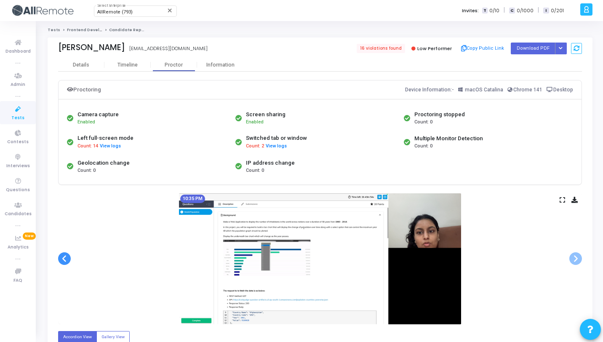
click at [65, 257] on span at bounding box center [64, 258] width 13 height 13
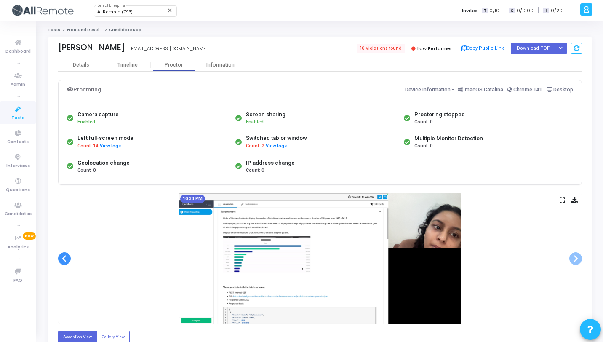
click at [65, 257] on span at bounding box center [64, 258] width 13 height 13
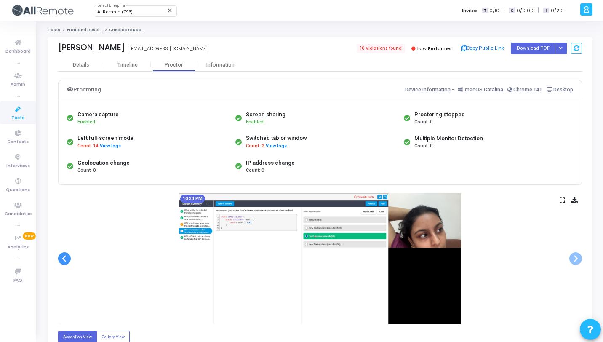
click at [65, 257] on span at bounding box center [64, 258] width 13 height 13
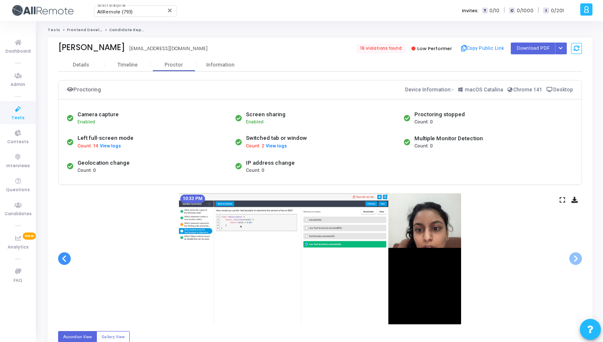
click at [65, 257] on span at bounding box center [64, 258] width 13 height 13
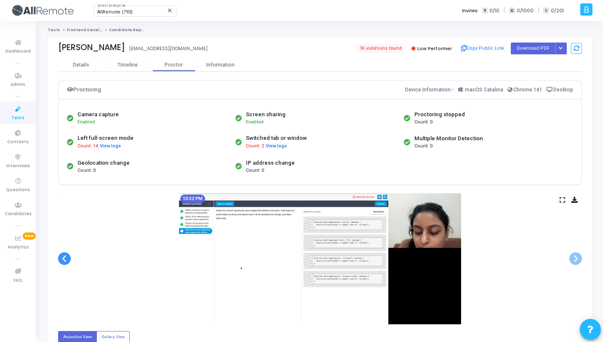
click at [65, 257] on span at bounding box center [64, 258] width 13 height 13
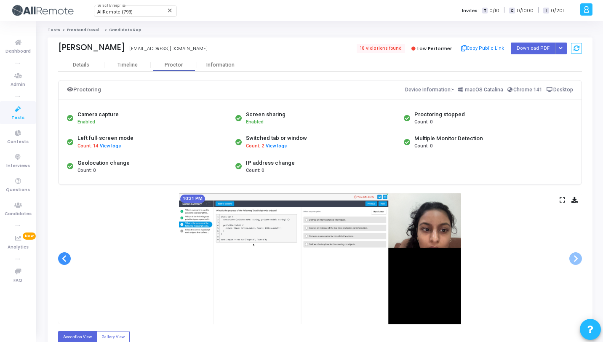
click at [65, 257] on span at bounding box center [64, 258] width 13 height 13
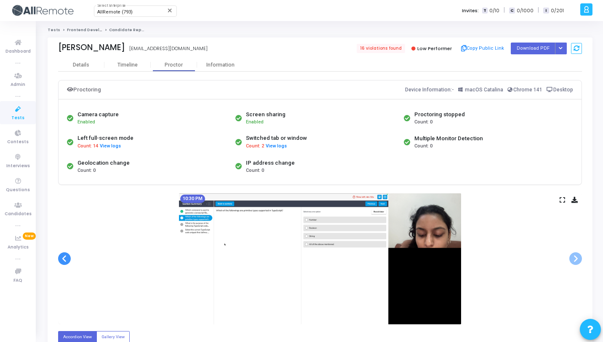
click at [65, 257] on span at bounding box center [64, 258] width 13 height 13
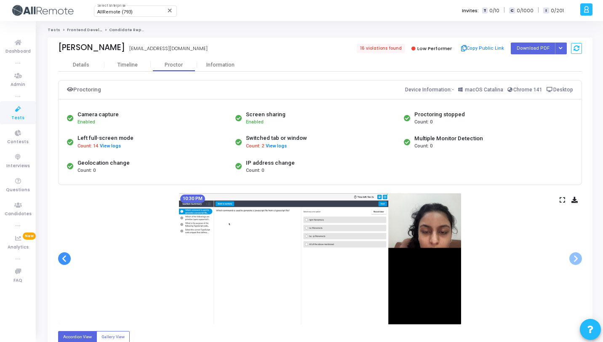
click at [65, 257] on span at bounding box center [64, 258] width 13 height 13
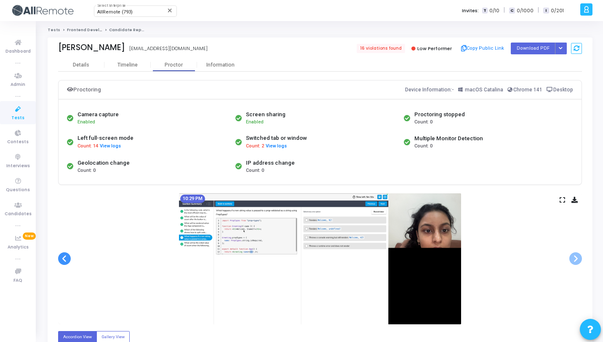
click at [65, 257] on span at bounding box center [64, 258] width 13 height 13
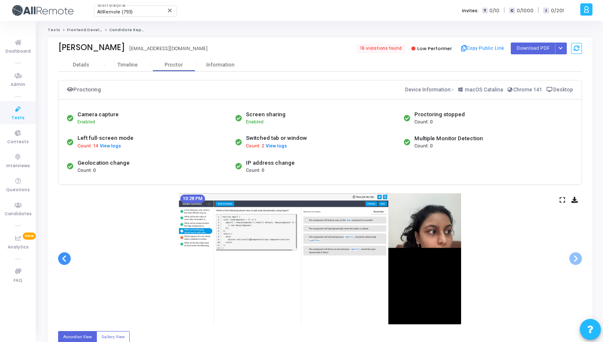
click at [65, 257] on span at bounding box center [64, 258] width 13 height 13
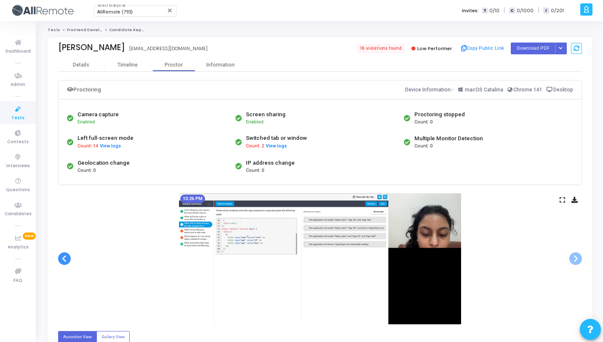
click at [65, 257] on span at bounding box center [64, 258] width 13 height 13
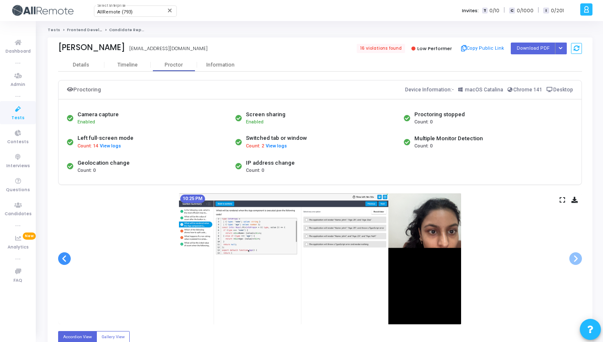
click at [65, 257] on span at bounding box center [64, 258] width 13 height 13
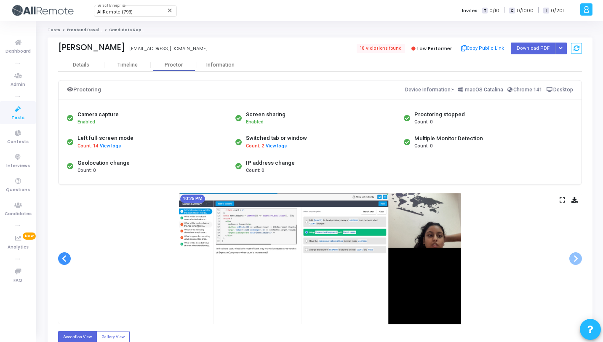
click at [65, 257] on span at bounding box center [64, 258] width 13 height 13
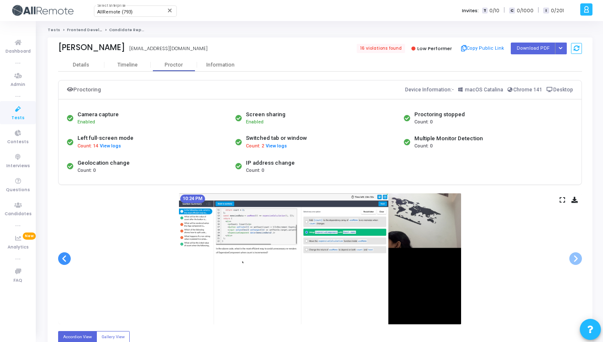
click at [65, 257] on span at bounding box center [64, 258] width 13 height 13
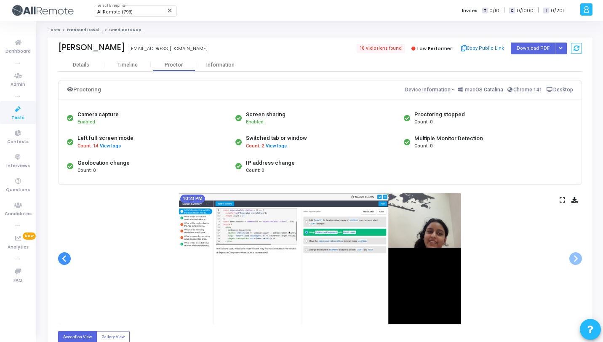
click at [65, 257] on span at bounding box center [64, 258] width 13 height 13
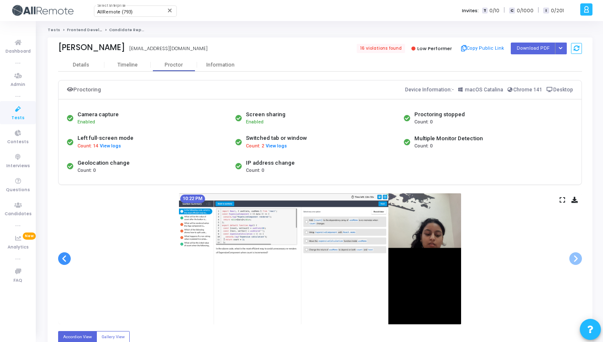
click at [65, 257] on span at bounding box center [64, 258] width 13 height 13
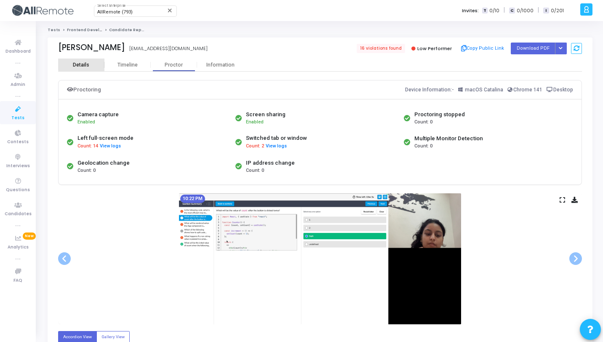
click at [95, 64] on div "Details" at bounding box center [81, 65] width 46 height 6
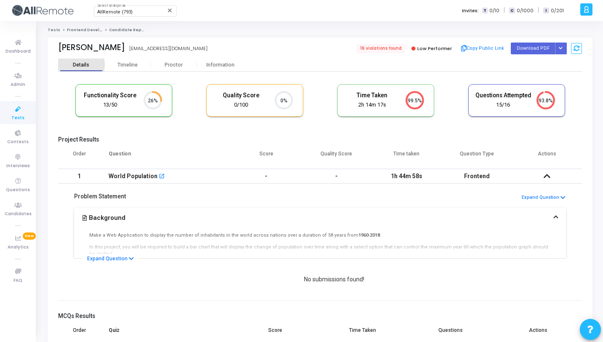
scroll to position [18, 21]
click at [132, 260] on icon at bounding box center [131, 258] width 5 height 5
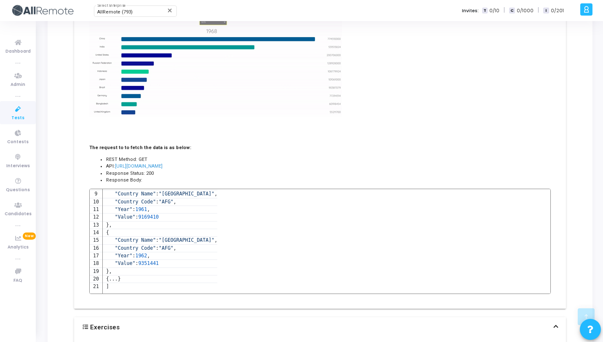
scroll to position [40, 0]
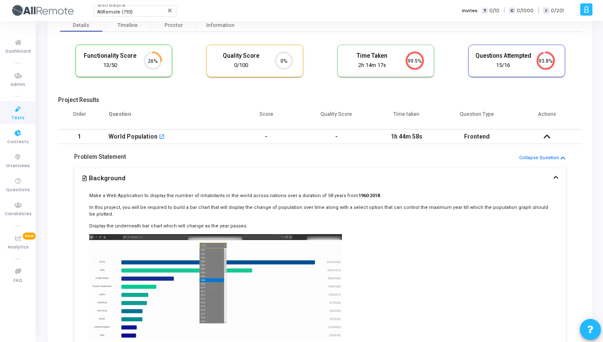
click at [19, 110] on icon at bounding box center [18, 109] width 18 height 11
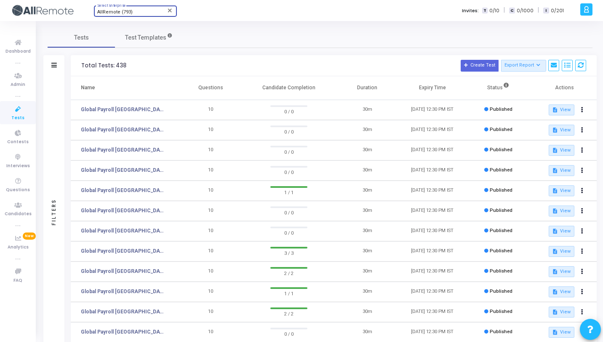
click at [126, 13] on span "AllRemote (793)" at bounding box center [114, 11] width 35 height 5
type input "571"
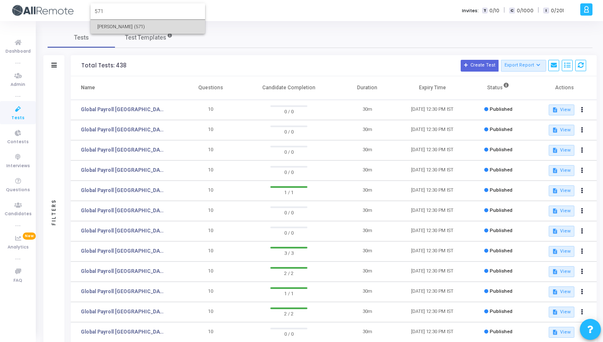
click at [128, 30] on span "Rajat Tyagi (571)" at bounding box center [147, 27] width 101 height 14
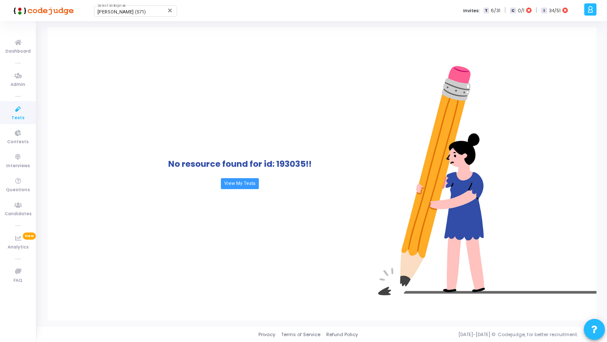
click at [24, 105] on icon at bounding box center [18, 109] width 18 height 11
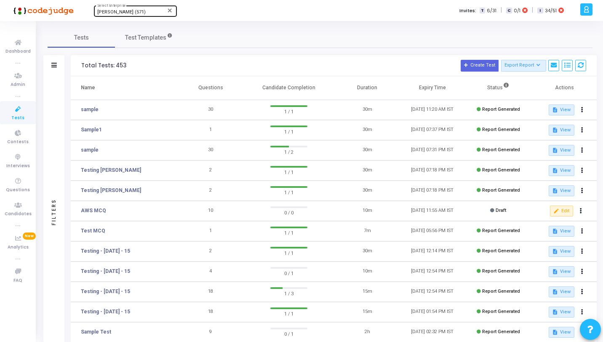
click at [138, 9] on div "Rajat Tyagi (571) Select Enterprise" at bounding box center [135, 10] width 76 height 13
type input "Allremote"
click at [153, 24] on span "AllRemote (793)" at bounding box center [147, 27] width 101 height 14
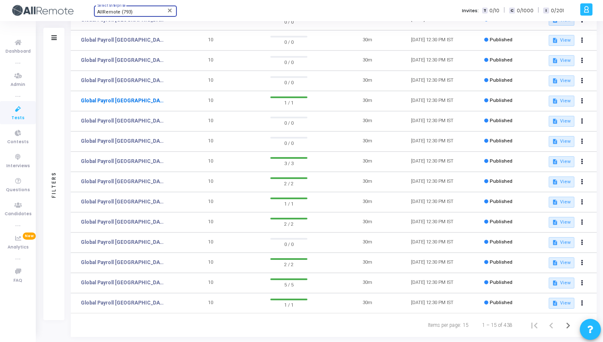
scroll to position [106, 0]
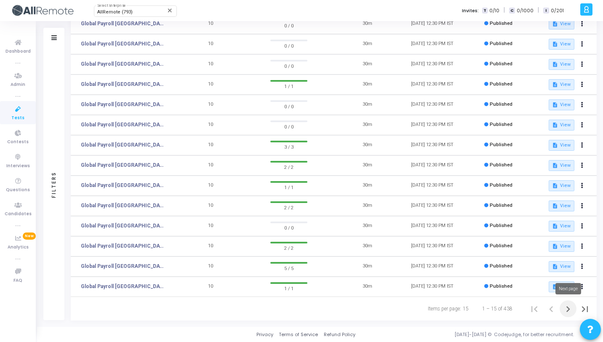
click at [571, 308] on icon "Next page" at bounding box center [568, 309] width 12 height 12
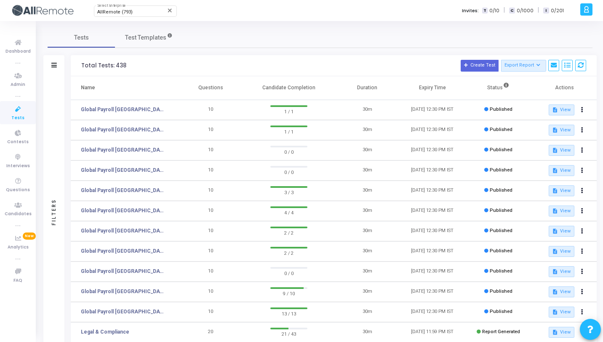
scroll to position [106, 0]
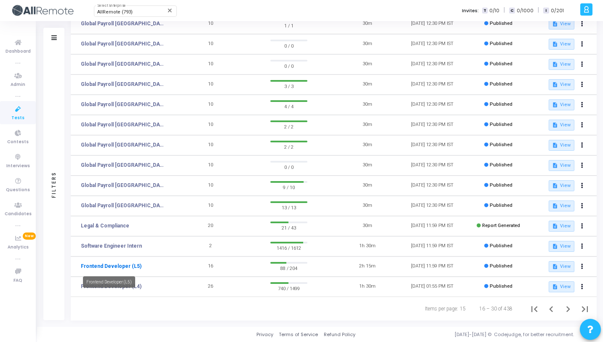
click at [134, 268] on link "Frontend Developer (L5)" at bounding box center [111, 266] width 61 height 8
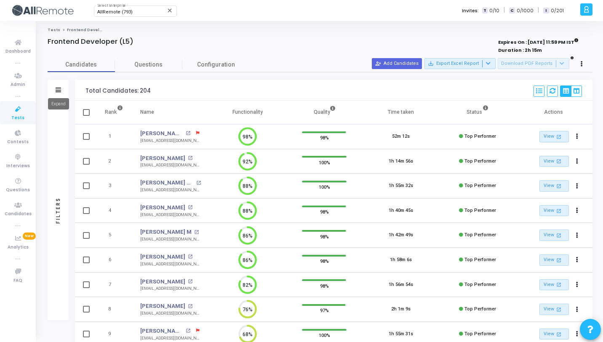
click at [56, 91] on icon at bounding box center [58, 90] width 5 height 5
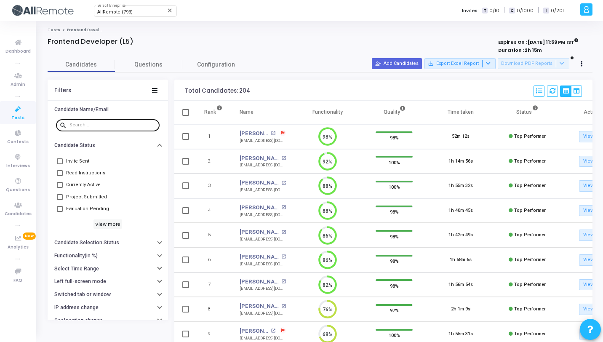
click at [90, 125] on input "text" at bounding box center [113, 125] width 87 height 5
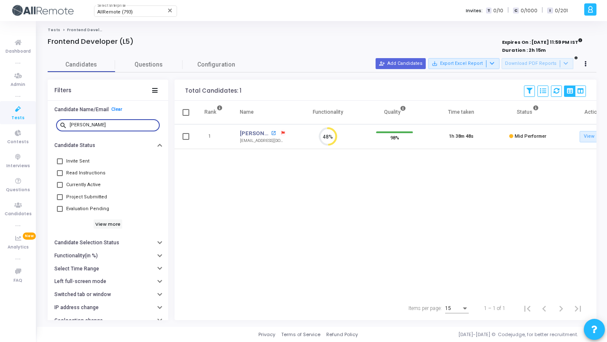
type input "vinit"
click at [271, 134] on mat-icon "open_in_new" at bounding box center [273, 133] width 5 height 5
click at [90, 123] on input "vinit" at bounding box center [113, 125] width 87 height 5
type input "swarn"
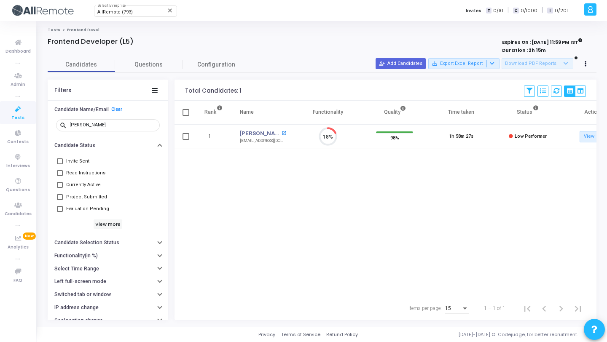
click at [284, 134] on mat-icon "open_in_new" at bounding box center [283, 133] width 5 height 5
click at [112, 129] on div "swarn" at bounding box center [113, 124] width 87 height 13
click at [112, 120] on div "swarn" at bounding box center [113, 124] width 87 height 13
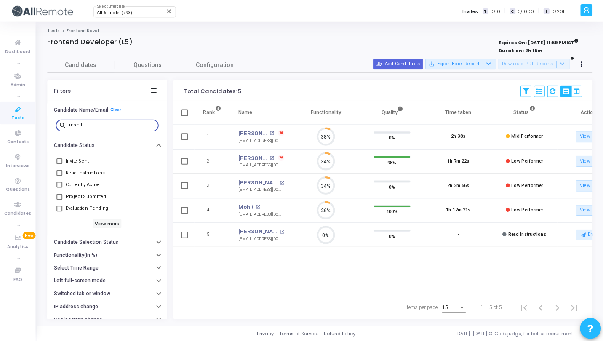
scroll to position [18, 21]
type input "mohit"
click at [259, 206] on mat-icon "open_in_new" at bounding box center [259, 207] width 5 height 5
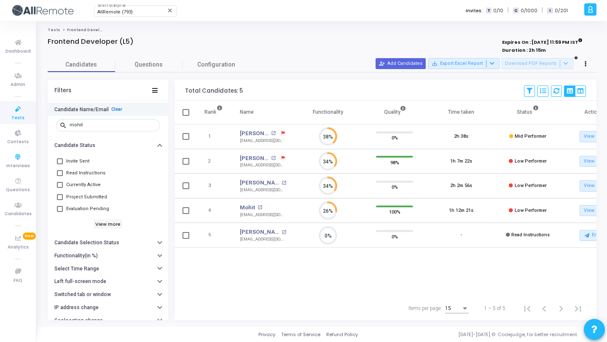
click at [116, 107] on link "Clear" at bounding box center [116, 109] width 11 height 5
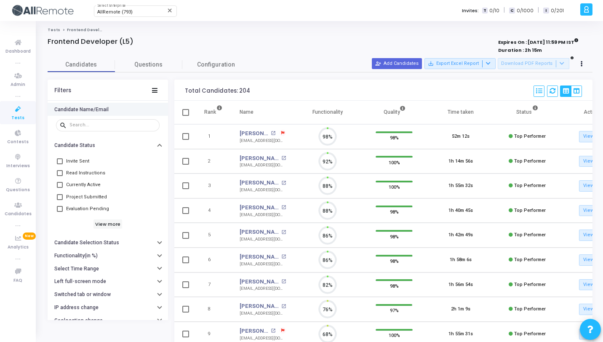
scroll to position [18, 21]
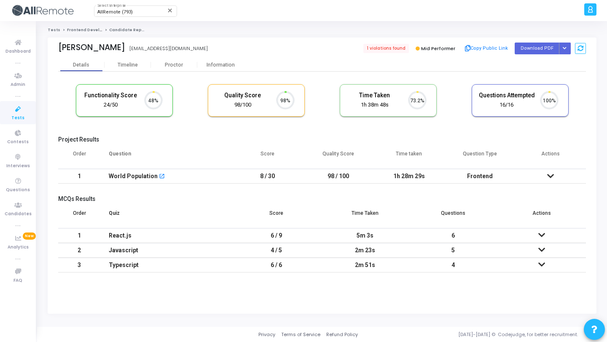
scroll to position [18, 21]
click at [479, 47] on button "Copy Public Link" at bounding box center [486, 48] width 48 height 13
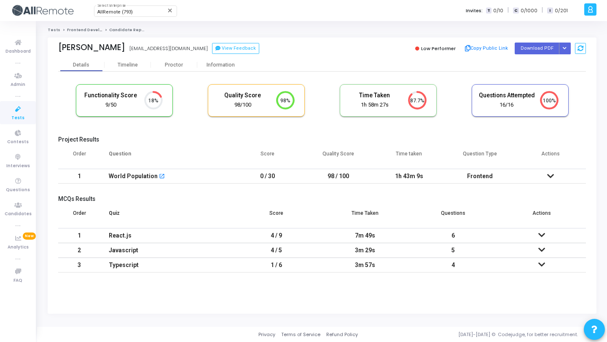
drag, startPoint x: 146, startPoint y: 45, endPoint x: 39, endPoint y: 45, distance: 107.0
click at [39, 45] on div "Tests Frontend Developer (L5) Candidate Report [PERSON_NAME] [EMAIL_ADDRESS][DO…" at bounding box center [322, 173] width 570 height 293
copy div "[PERSON_NAME]"
click at [475, 50] on button "Copy Public Link" at bounding box center [486, 48] width 48 height 13
click at [306, 172] on td "100 / 100" at bounding box center [338, 176] width 71 height 15
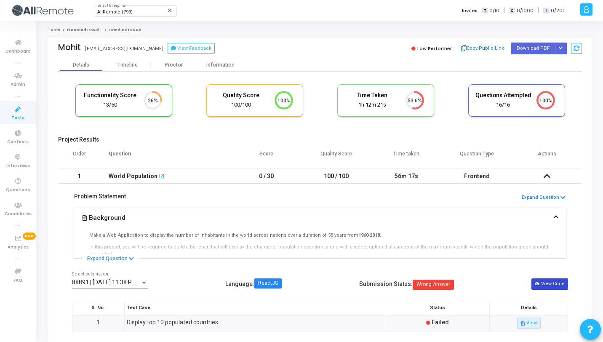
click at [557, 286] on button "View Code" at bounding box center [550, 283] width 37 height 11
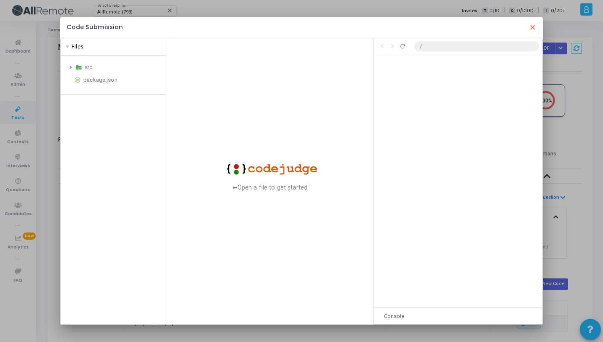
scroll to position [2824, 0]
click at [534, 29] on mat-icon "close" at bounding box center [533, 28] width 8 height 8
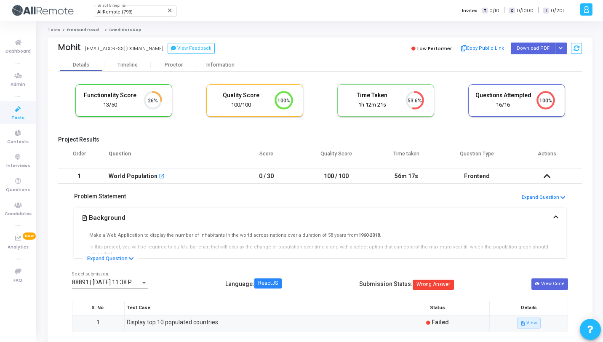
click at [16, 110] on icon at bounding box center [18, 109] width 18 height 11
